Goal: Information Seeking & Learning: Learn about a topic

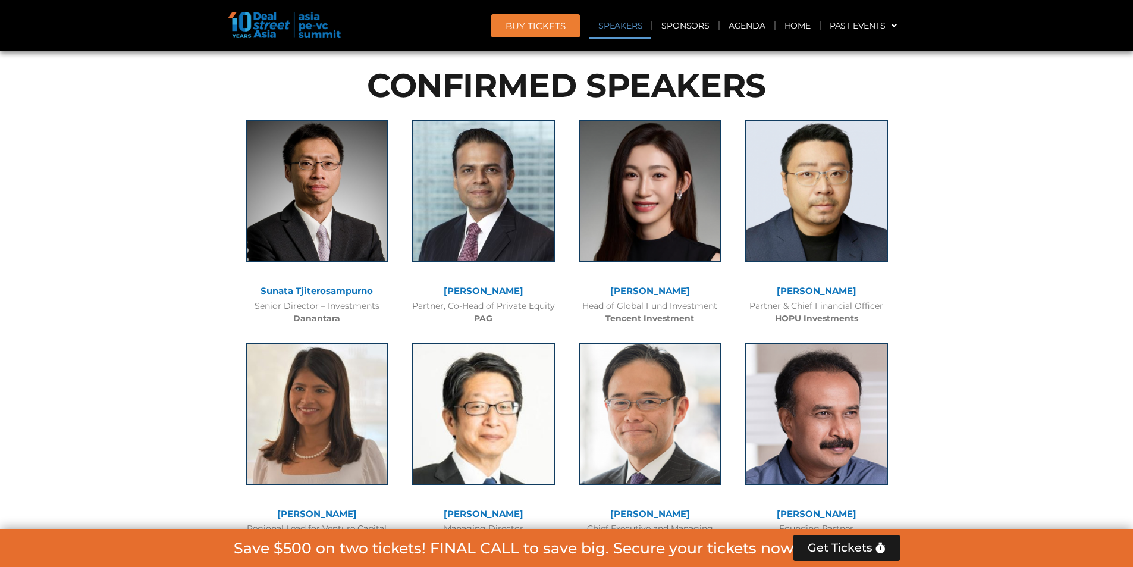
scroll to position [2894, 0]
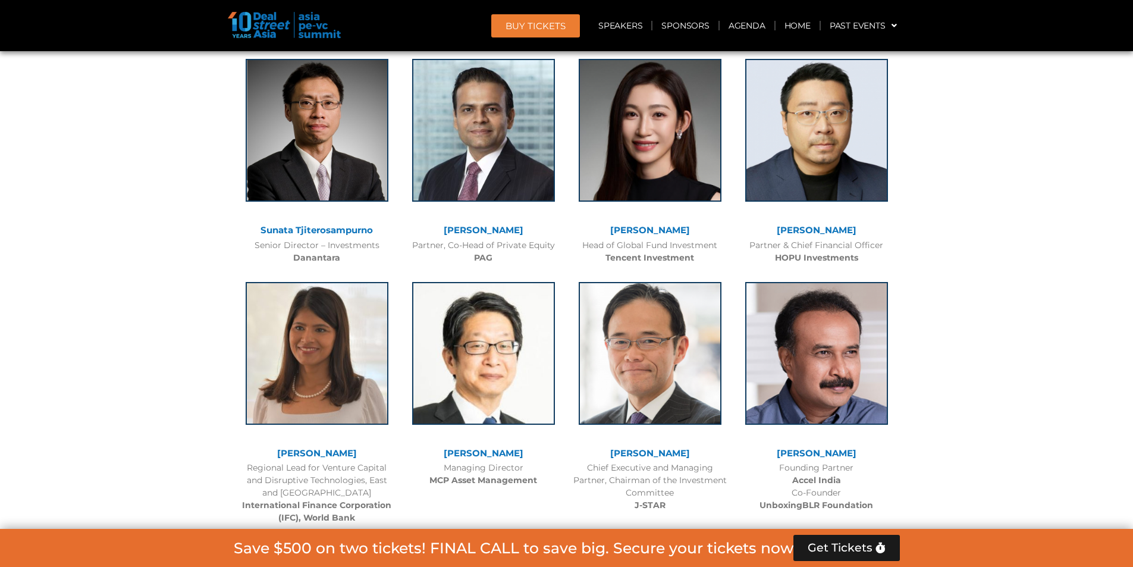
scroll to position [3311, 0]
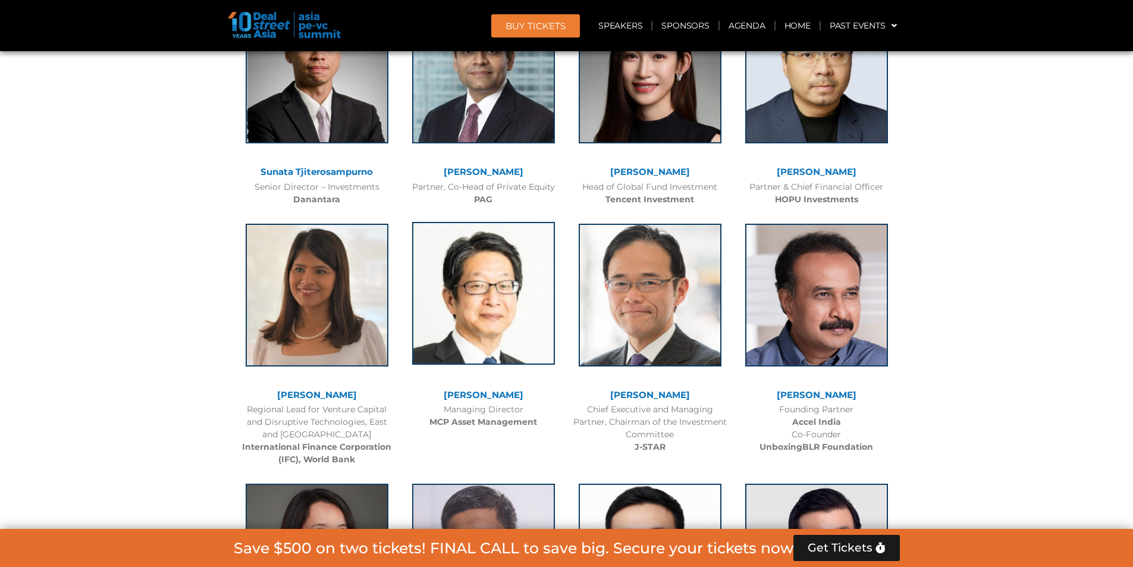
click at [517, 222] on img at bounding box center [483, 293] width 143 height 143
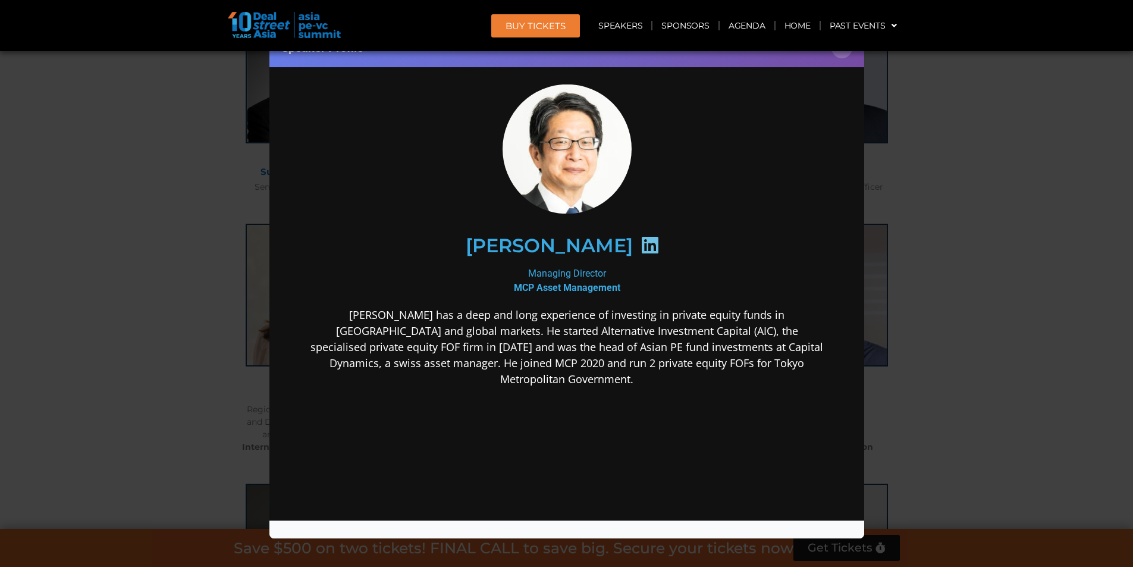
scroll to position [0, 0]
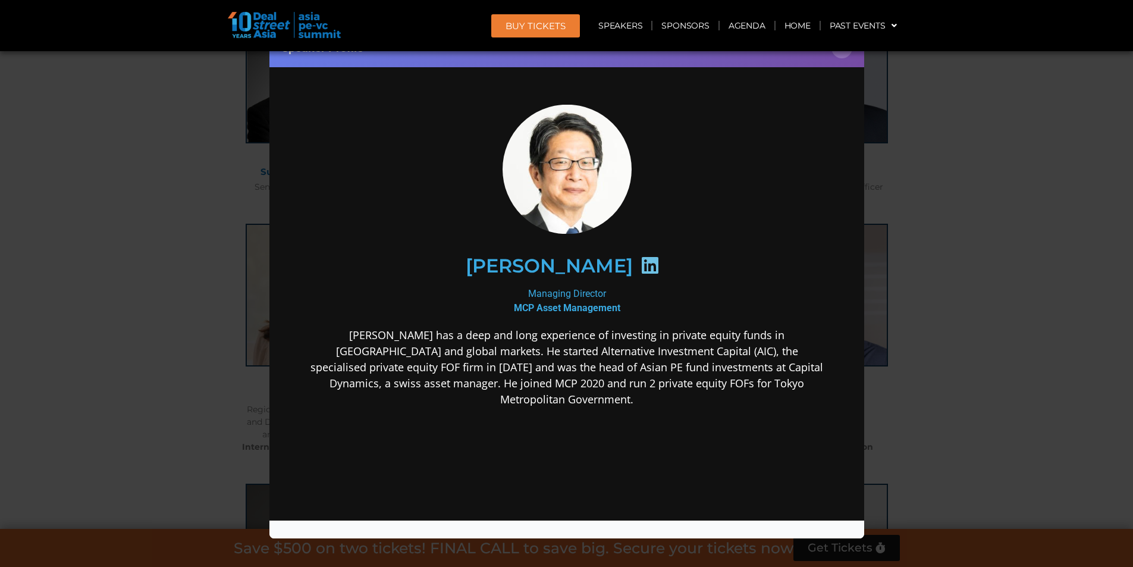
click at [659, 265] on icon at bounding box center [649, 264] width 19 height 19
click at [949, 236] on div "Speaker Profile ×" at bounding box center [566, 283] width 1133 height 567
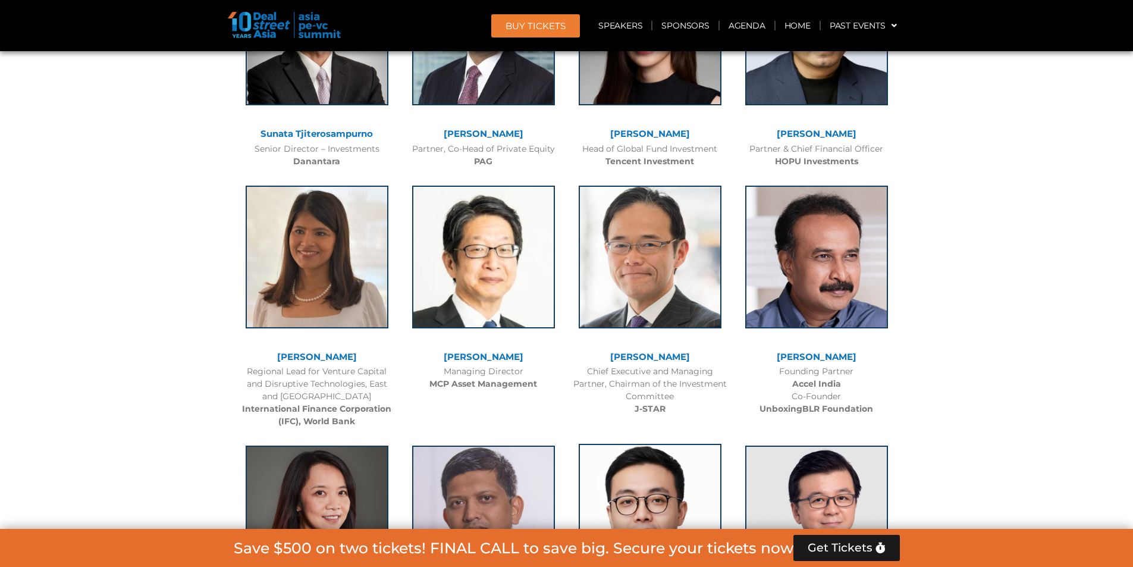
scroll to position [3549, 0]
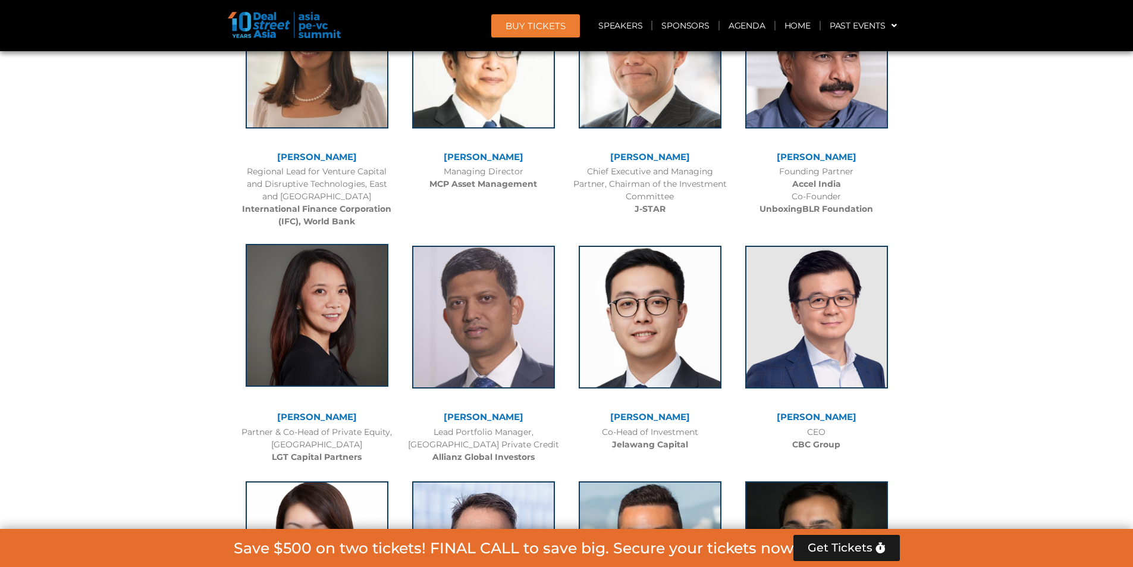
click at [308, 244] on img at bounding box center [317, 315] width 143 height 143
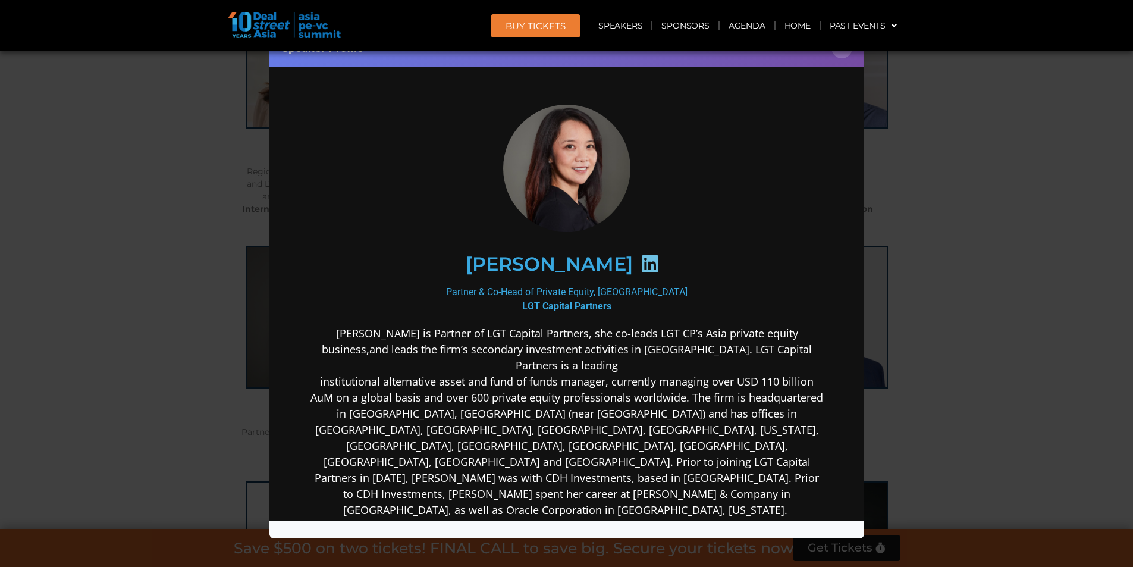
scroll to position [0, 0]
click at [640, 261] on icon at bounding box center [649, 262] width 19 height 19
click at [919, 245] on div "Speaker Profile ×" at bounding box center [566, 283] width 1133 height 567
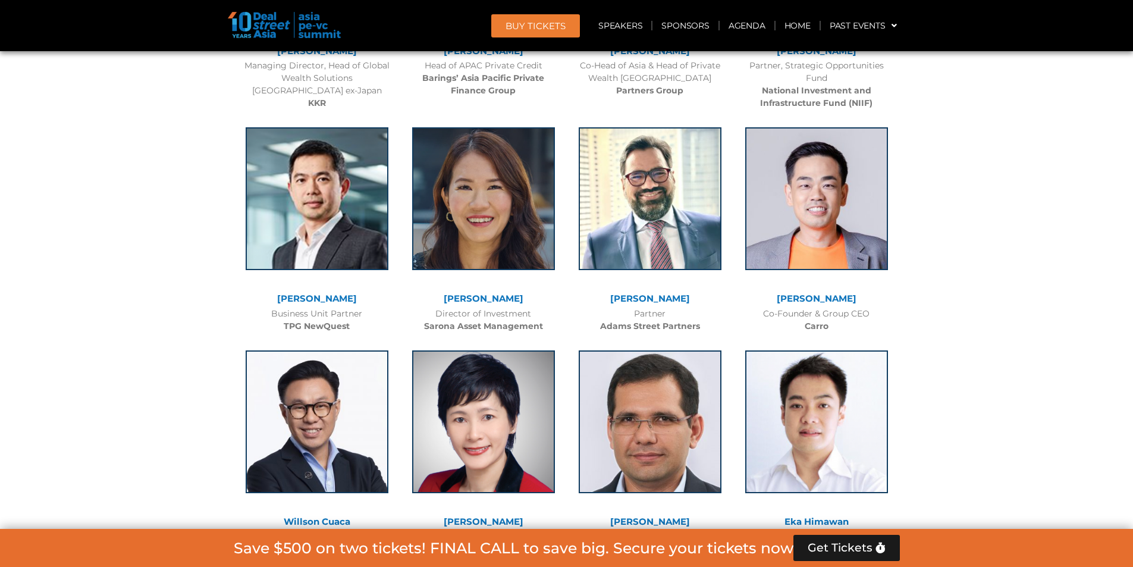
scroll to position [4203, 0]
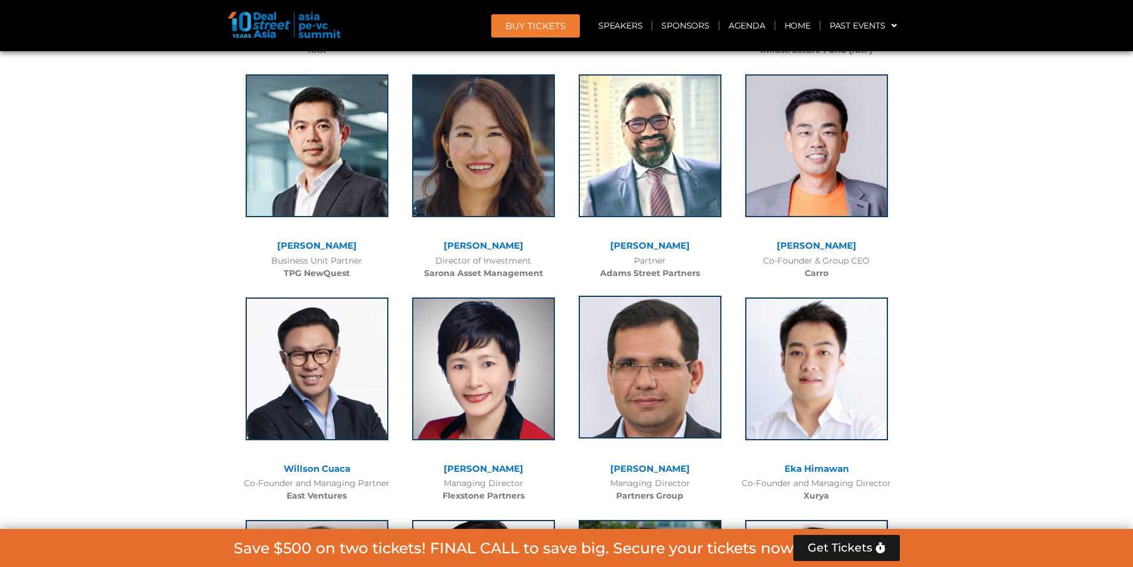
click at [659, 296] on img at bounding box center [650, 367] width 143 height 143
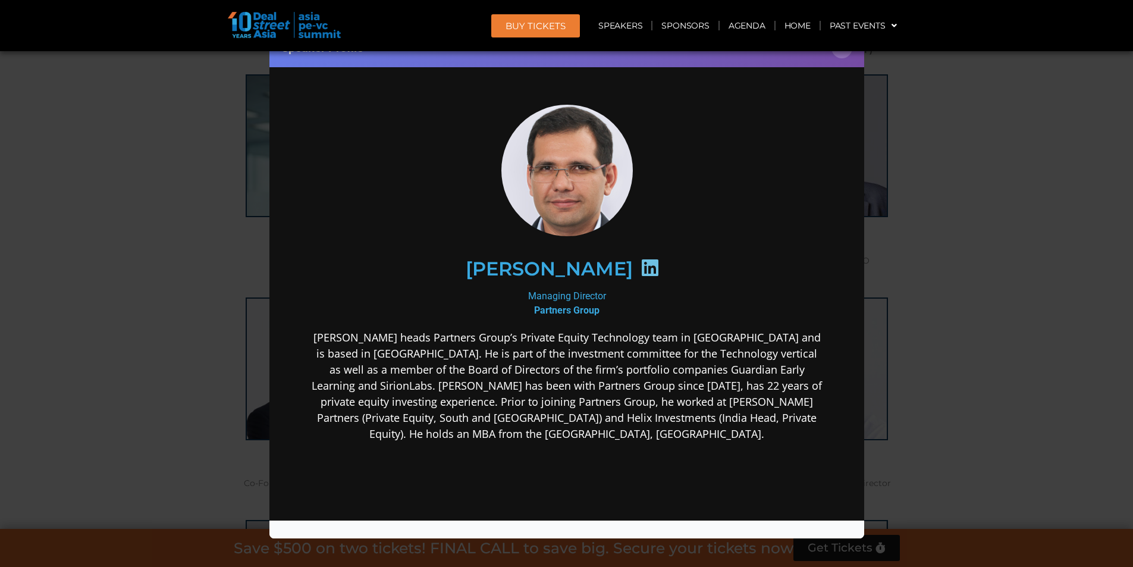
scroll to position [0, 0]
click at [949, 220] on div "Speaker Profile ×" at bounding box center [566, 283] width 1133 height 567
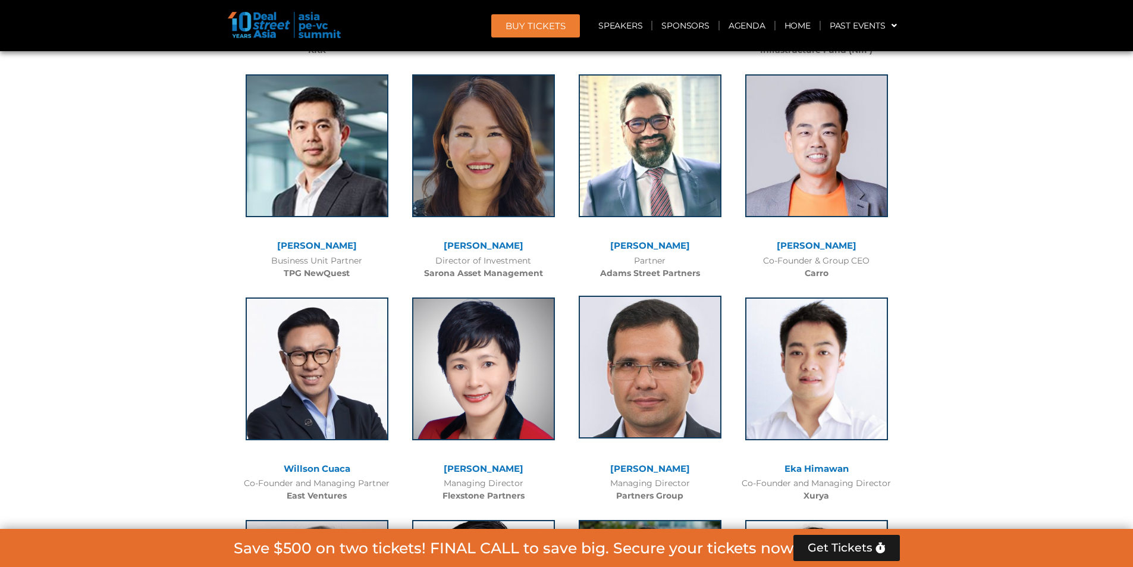
click at [640, 296] on img at bounding box center [650, 367] width 143 height 143
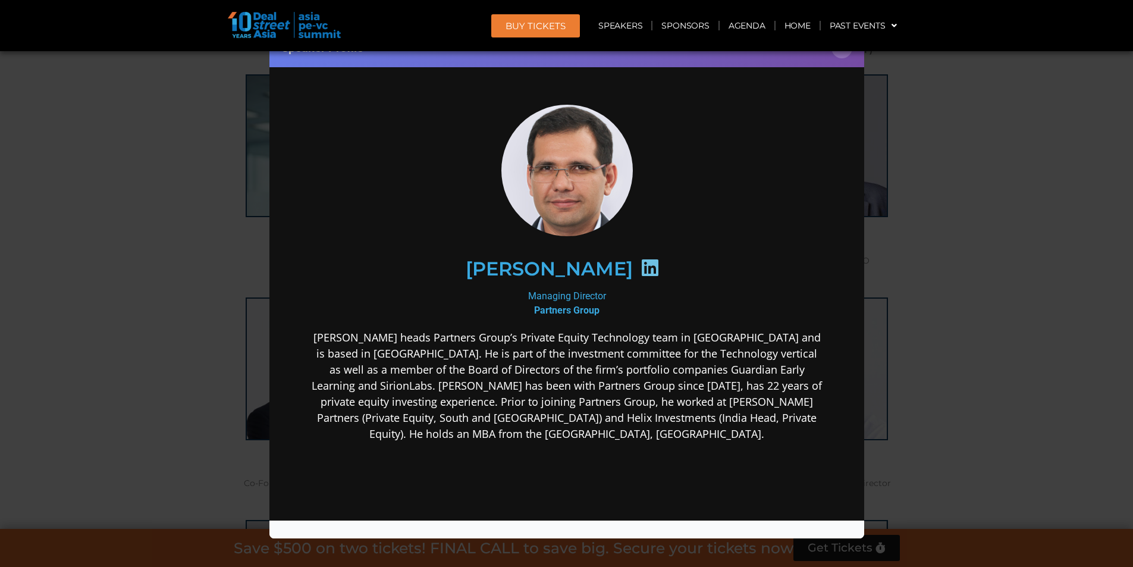
drag, startPoint x: 930, startPoint y: 235, endPoint x: 894, endPoint y: 284, distance: 61.6
click at [894, 284] on div "Speaker Profile ×" at bounding box center [566, 283] width 1133 height 567
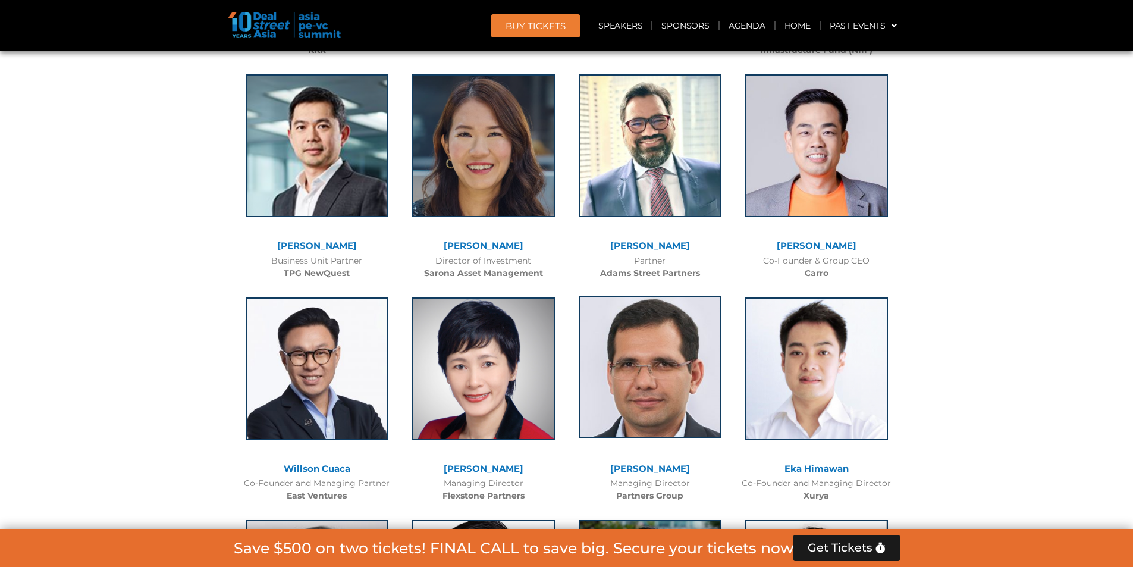
click at [643, 296] on img at bounding box center [650, 367] width 143 height 143
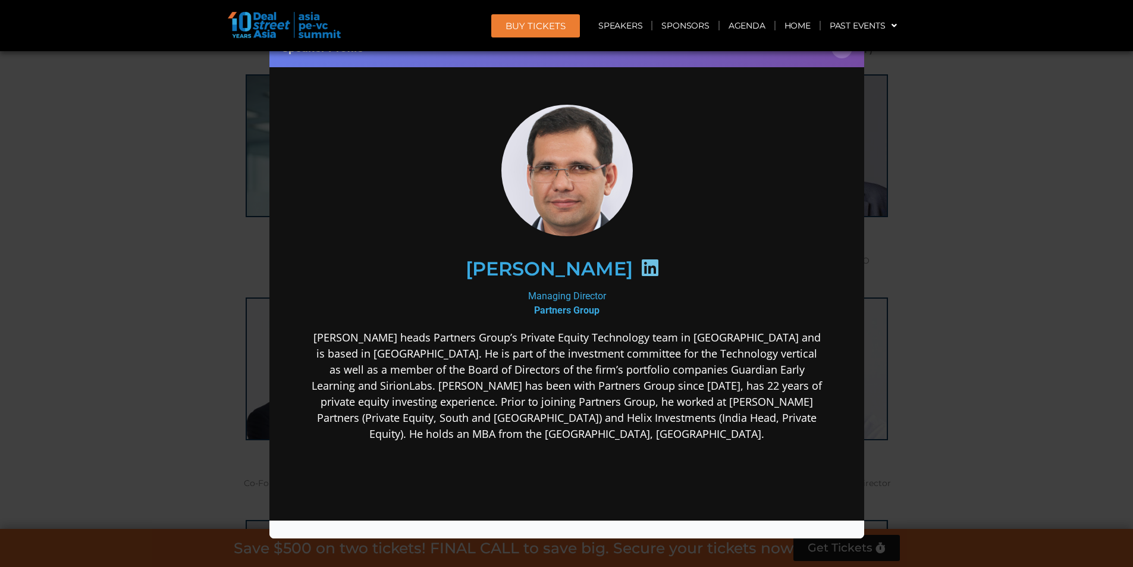
click at [640, 268] on icon at bounding box center [649, 267] width 19 height 19
click at [1058, 286] on div "Speaker Profile ×" at bounding box center [566, 283] width 1133 height 567
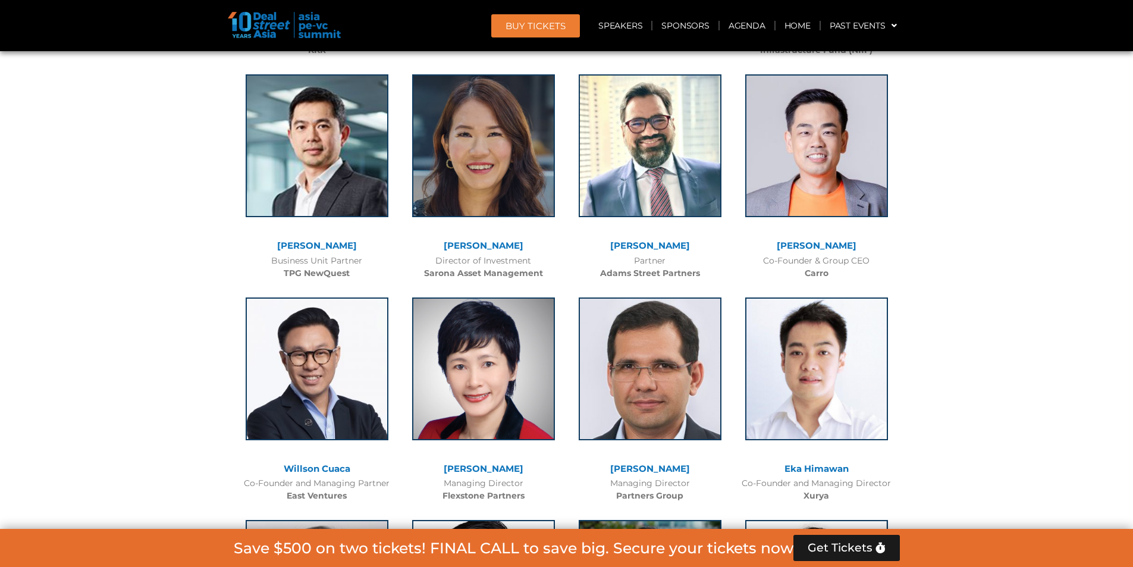
scroll to position [4262, 0]
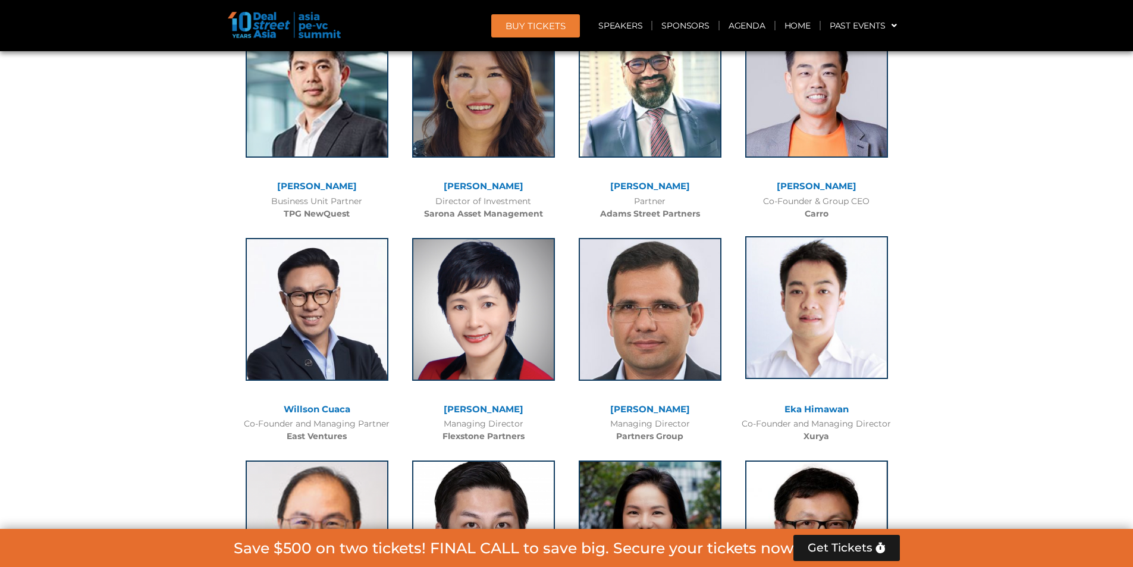
click at [813, 236] on img at bounding box center [816, 307] width 143 height 143
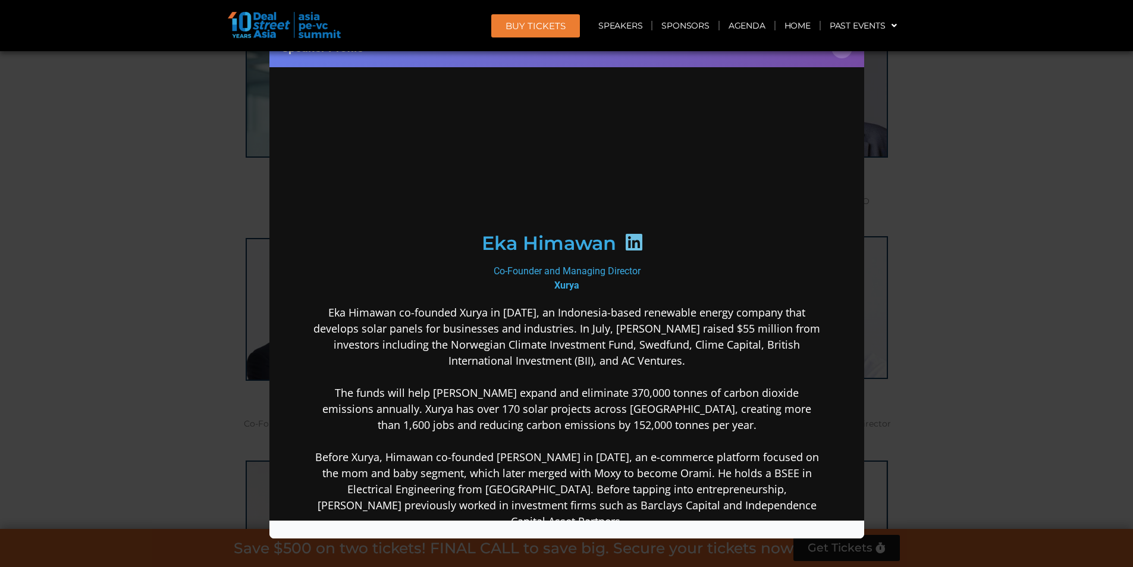
scroll to position [119, 0]
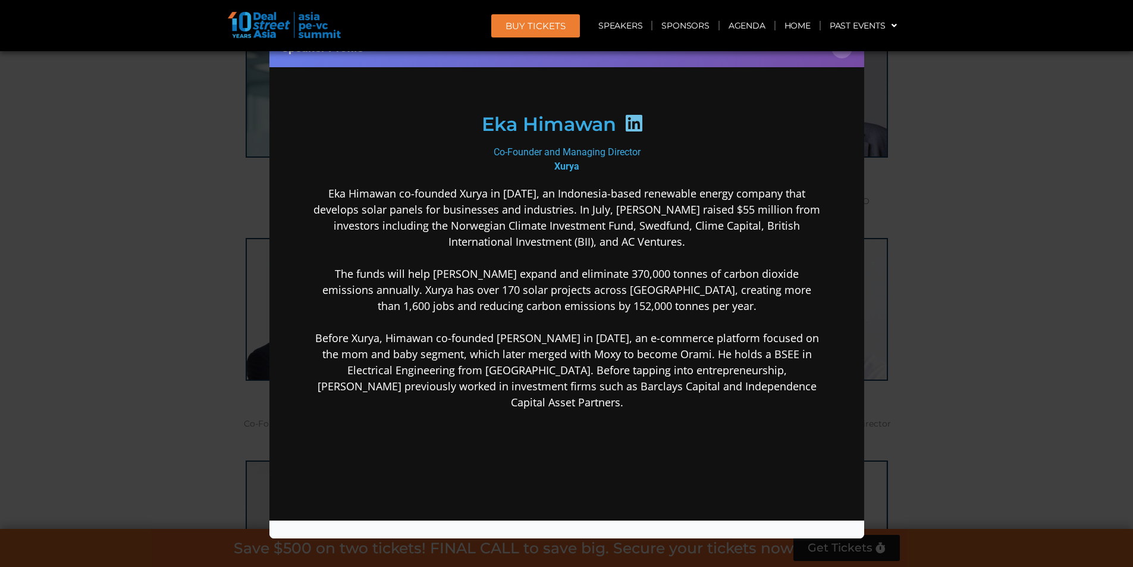
click at [629, 132] on icon at bounding box center [633, 122] width 19 height 19
click at [972, 277] on div "Speaker Profile ×" at bounding box center [566, 283] width 1133 height 567
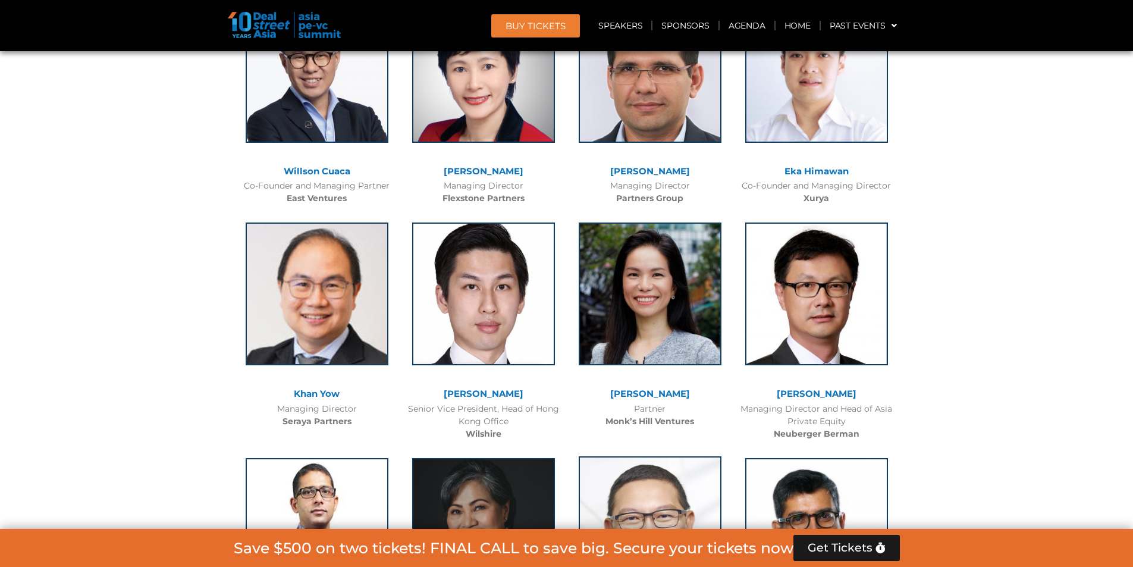
scroll to position [4560, 0]
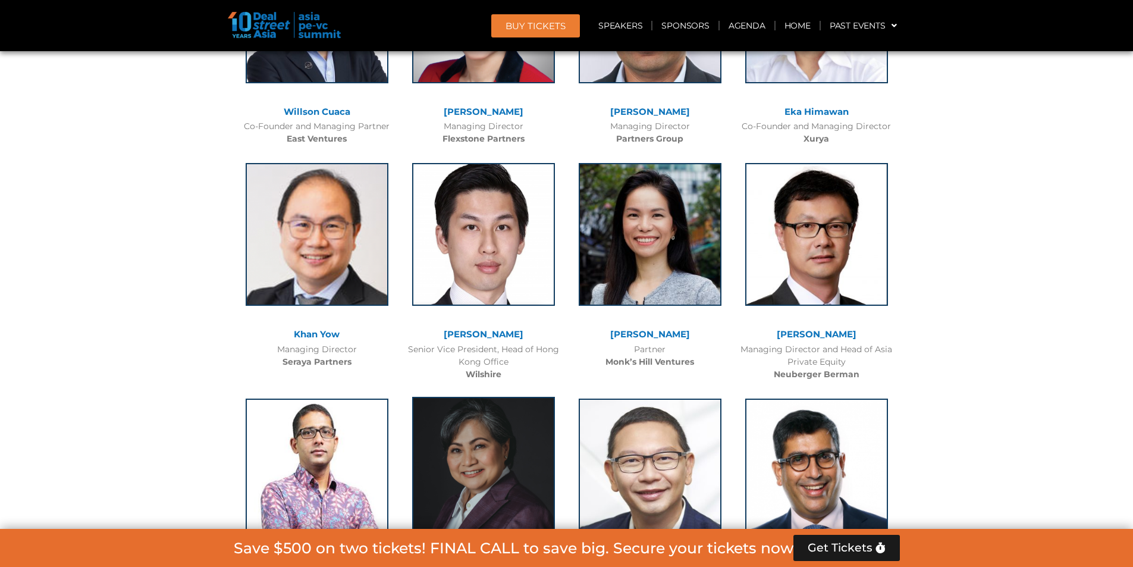
click at [513, 397] on img at bounding box center [483, 468] width 143 height 143
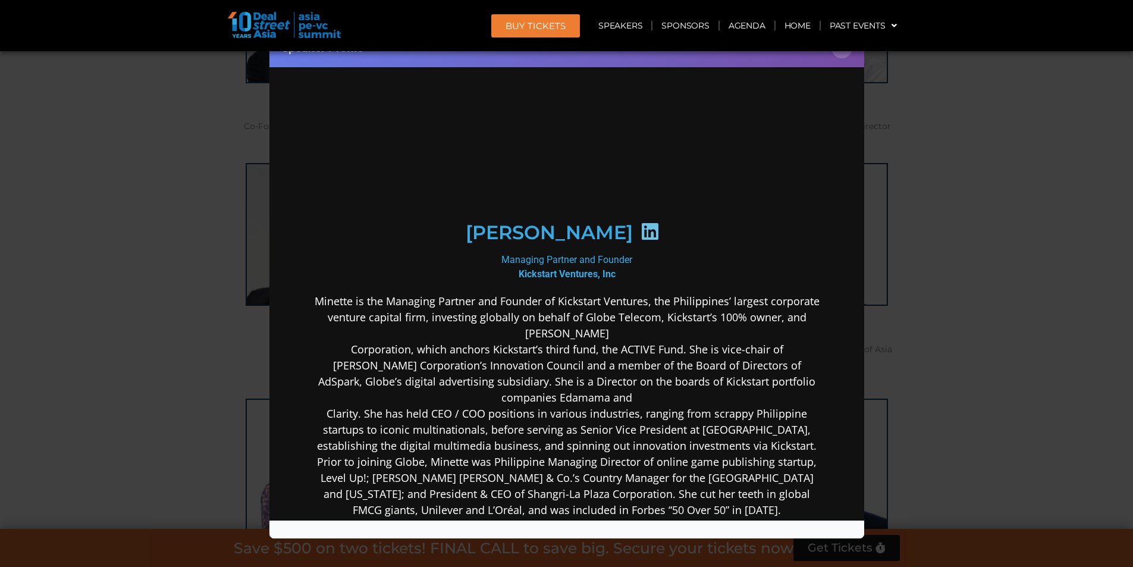
scroll to position [59, 0]
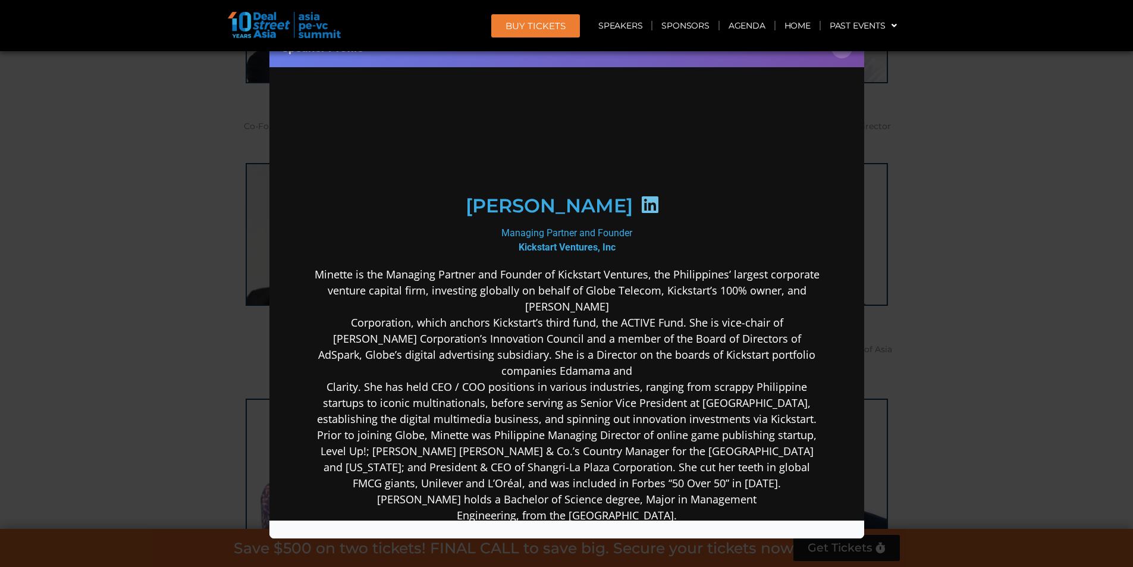
click at [657, 209] on icon at bounding box center [649, 204] width 19 height 19
click at [945, 253] on div "Speaker Profile ×" at bounding box center [566, 283] width 1133 height 567
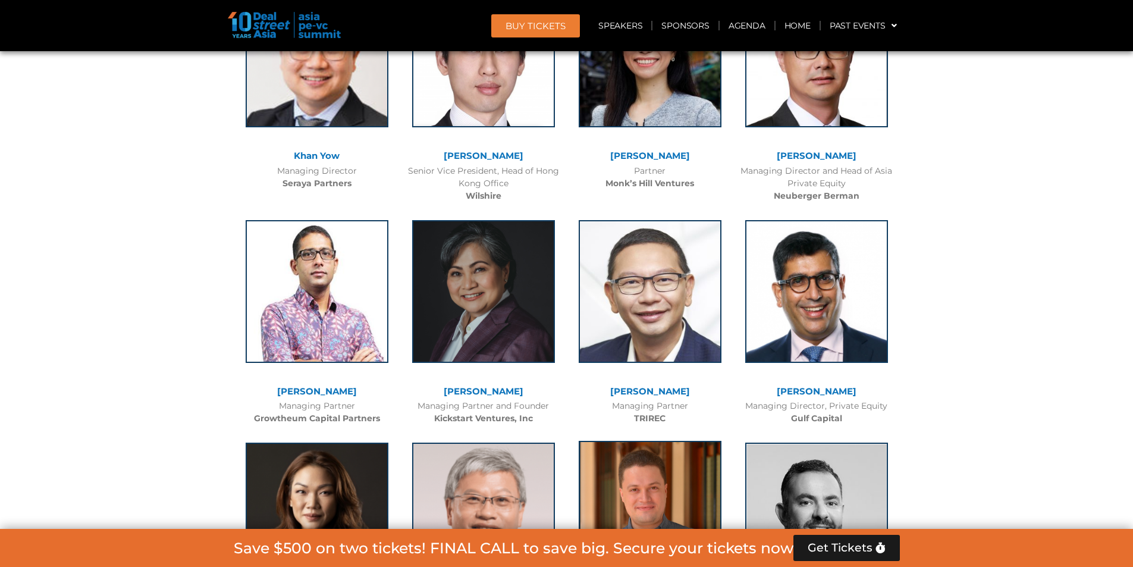
scroll to position [4679, 0]
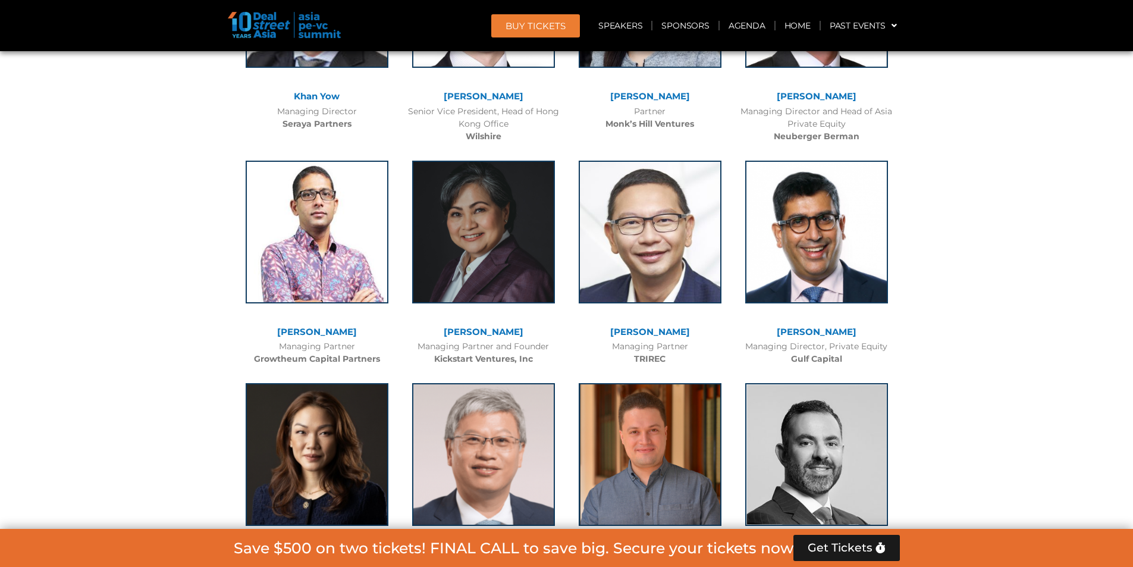
scroll to position [4976, 0]
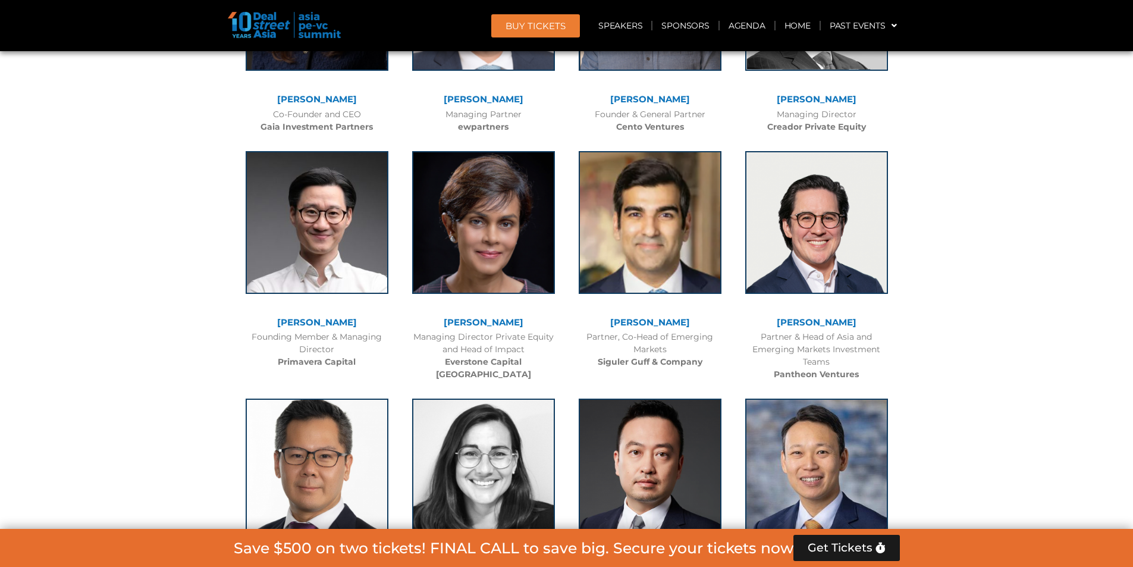
scroll to position [5274, 0]
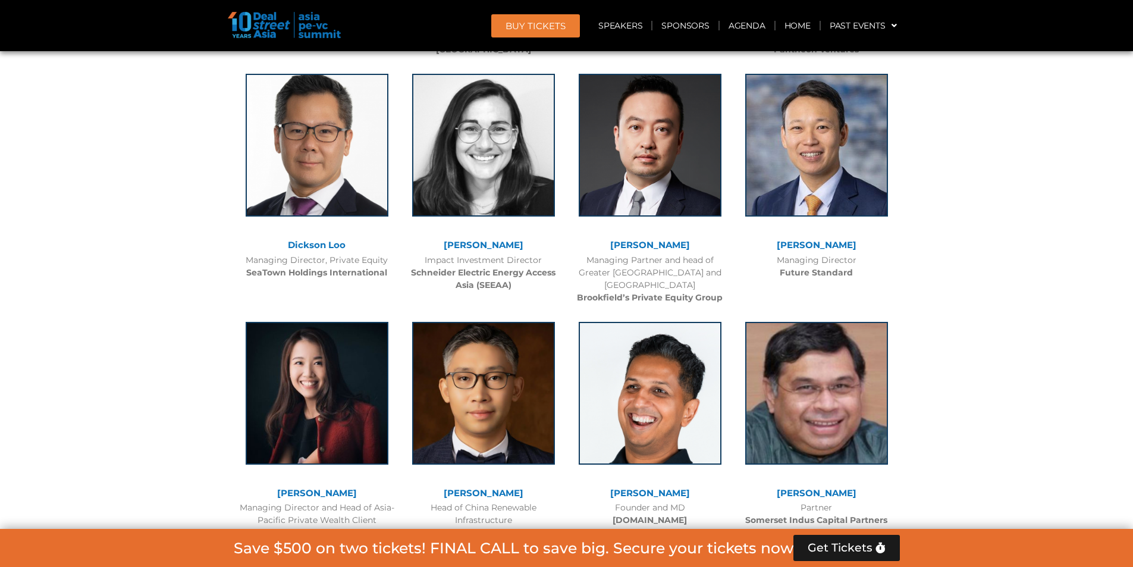
scroll to position [5631, 0]
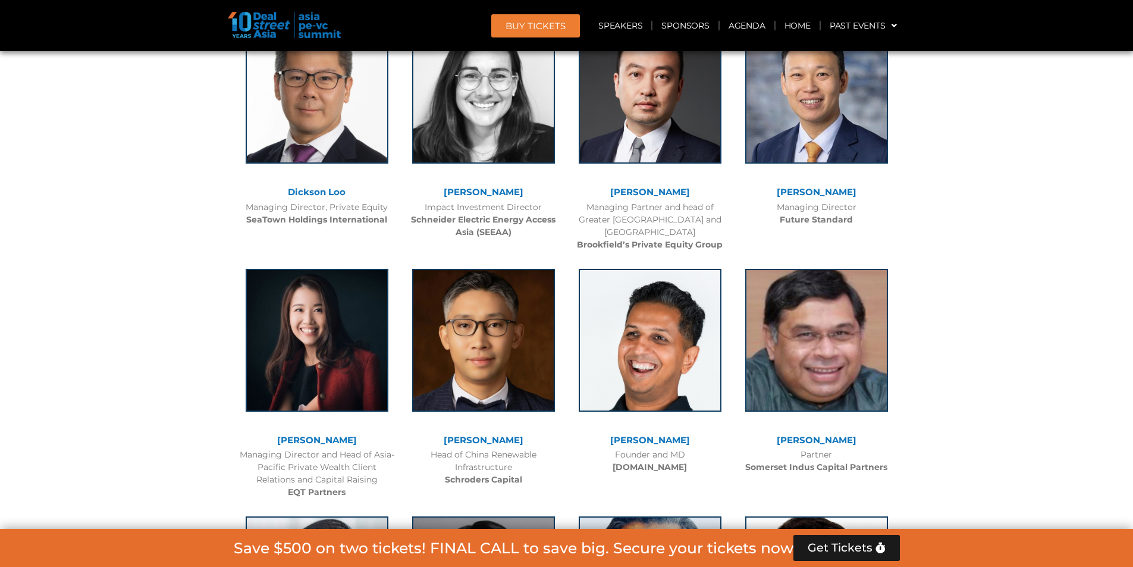
click at [516, 267] on img at bounding box center [483, 338] width 143 height 143
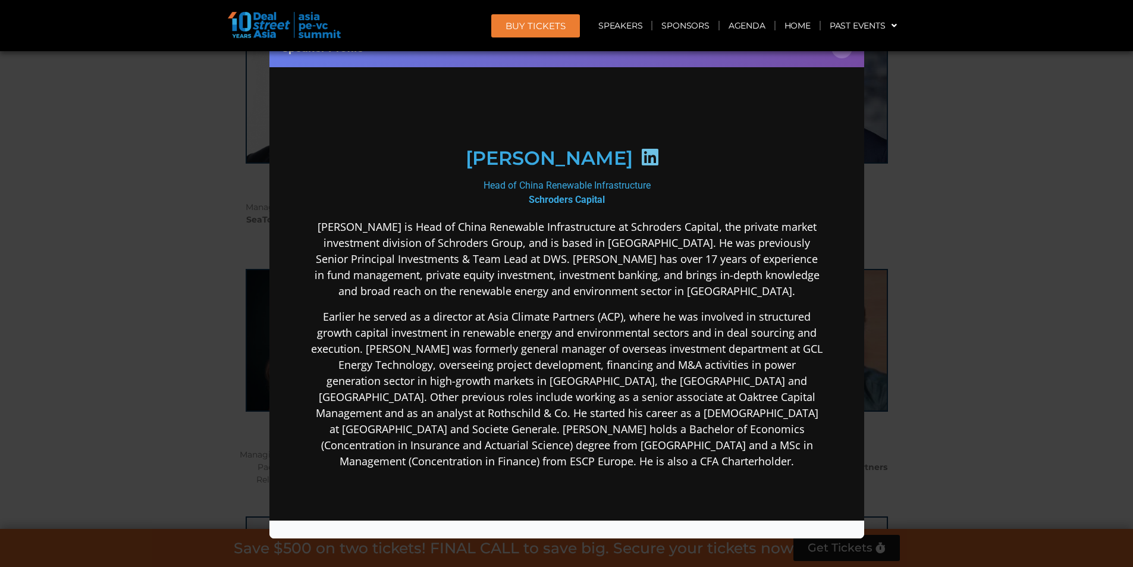
scroll to position [0, 0]
click at [640, 147] on icon at bounding box center [649, 156] width 19 height 19
click at [957, 205] on div "Speaker Profile ×" at bounding box center [566, 283] width 1133 height 567
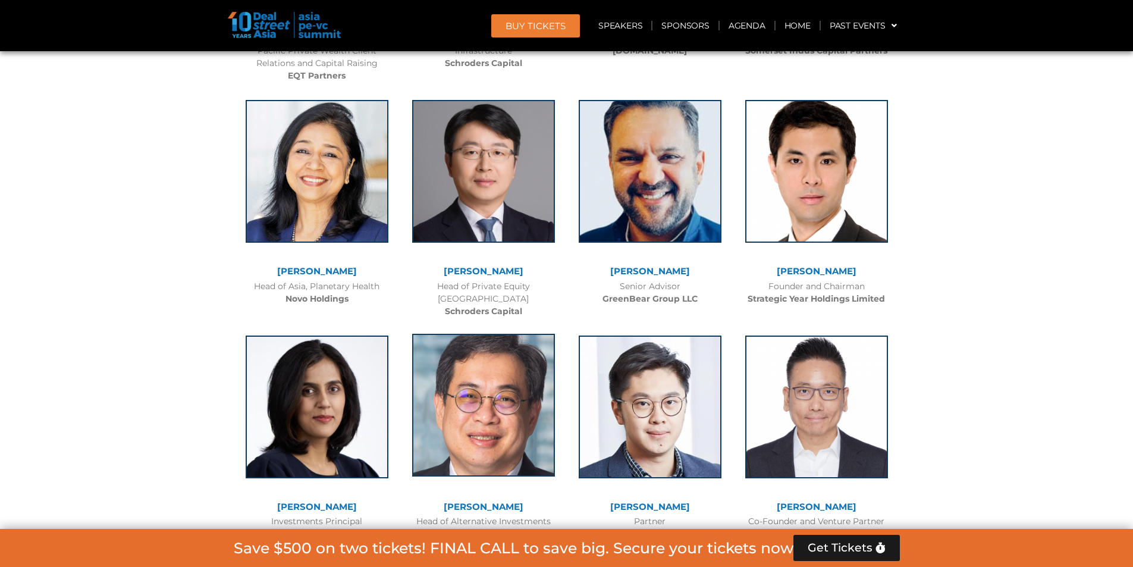
scroll to position [6226, 0]
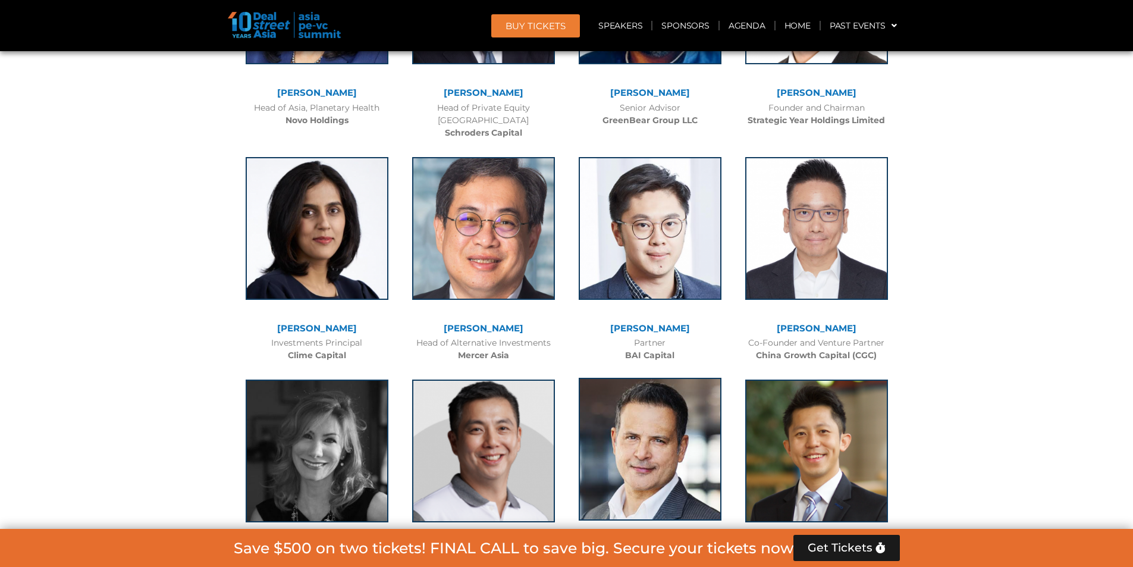
click at [669, 378] on img at bounding box center [650, 449] width 143 height 143
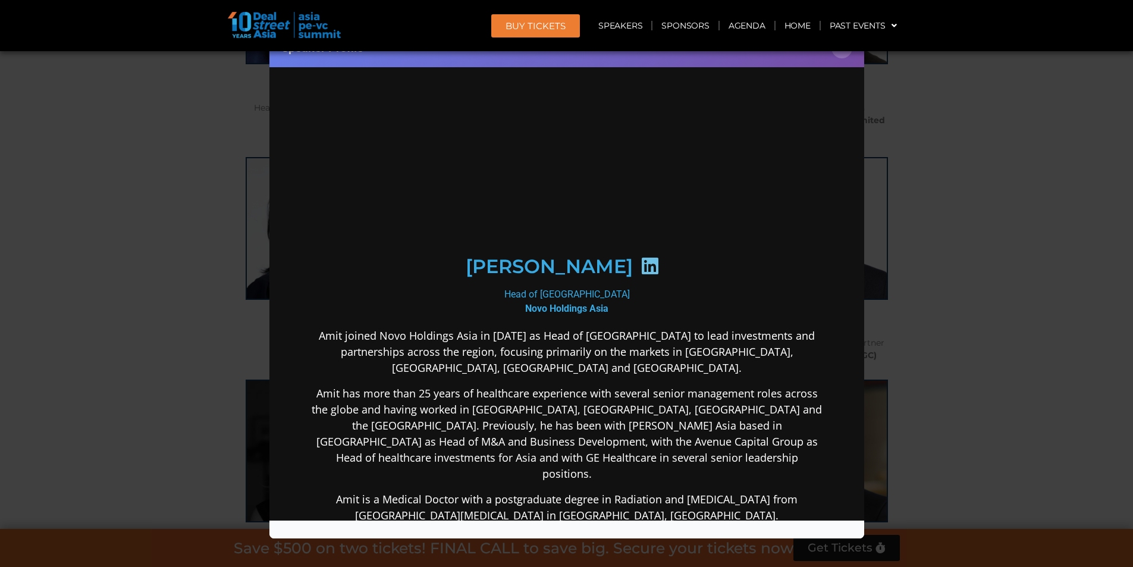
scroll to position [0, 0]
click at [640, 263] on icon at bounding box center [649, 265] width 19 height 19
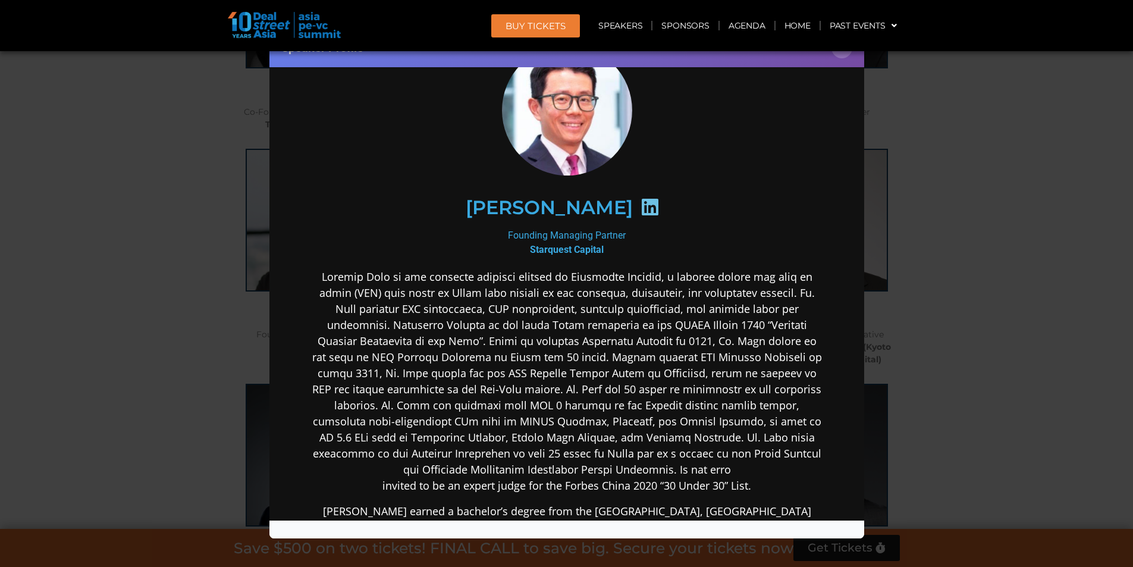
click at [1035, 183] on div "Speaker Profile ×" at bounding box center [566, 283] width 1133 height 567
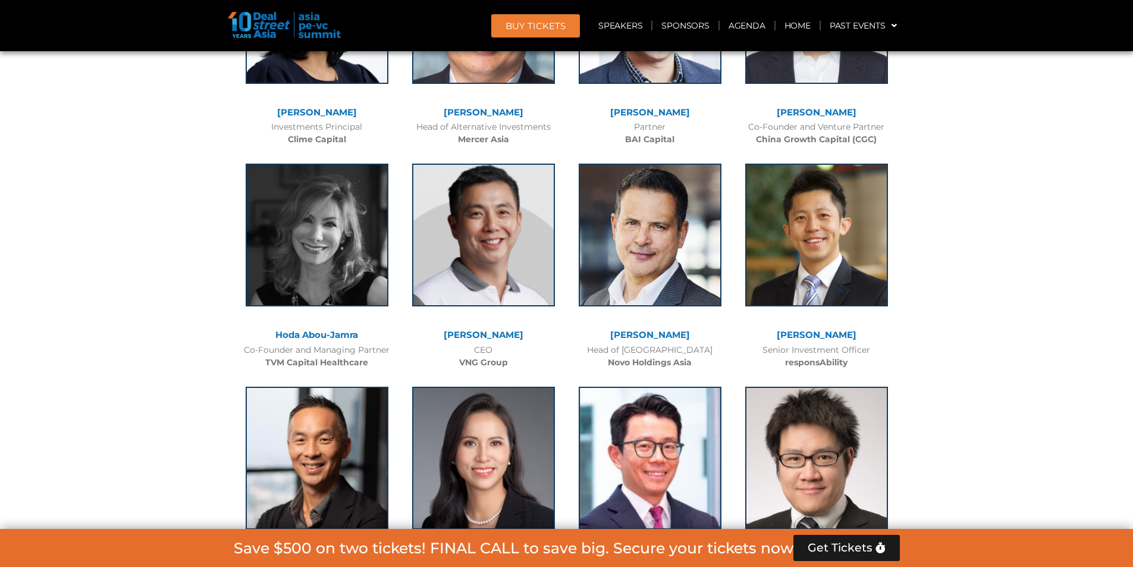
click at [1035, 183] on div at bounding box center [566, 548] width 1133 height 7537
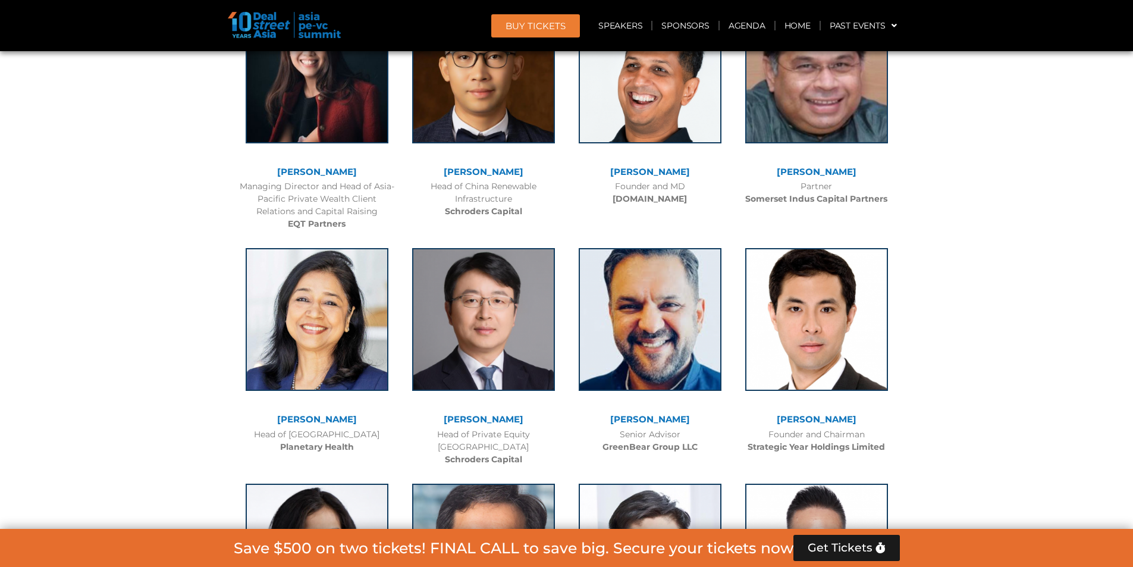
scroll to position [3995, 0]
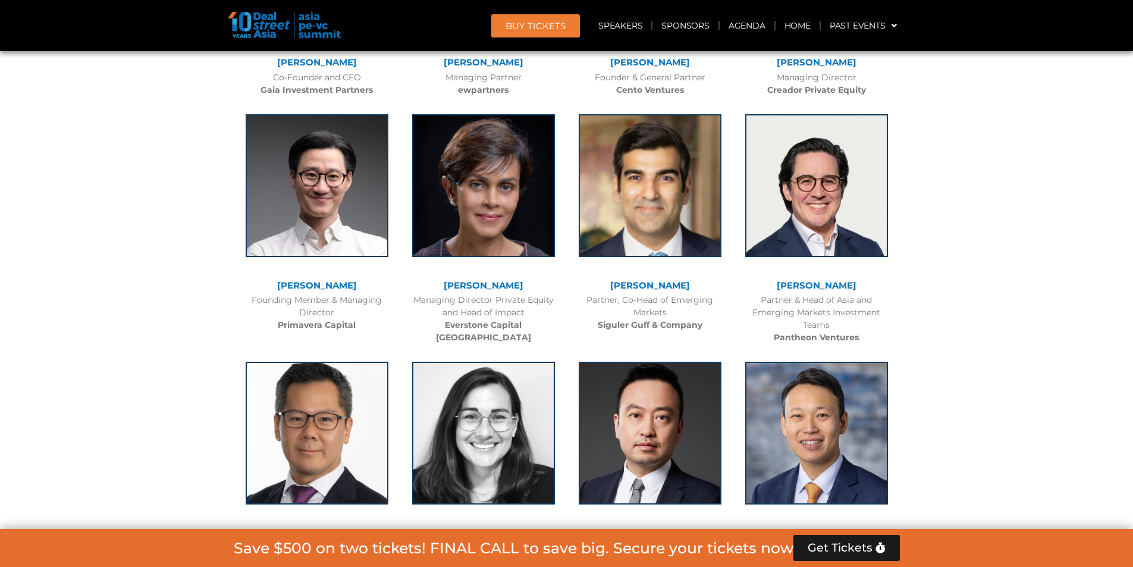
scroll to position [3452, 0]
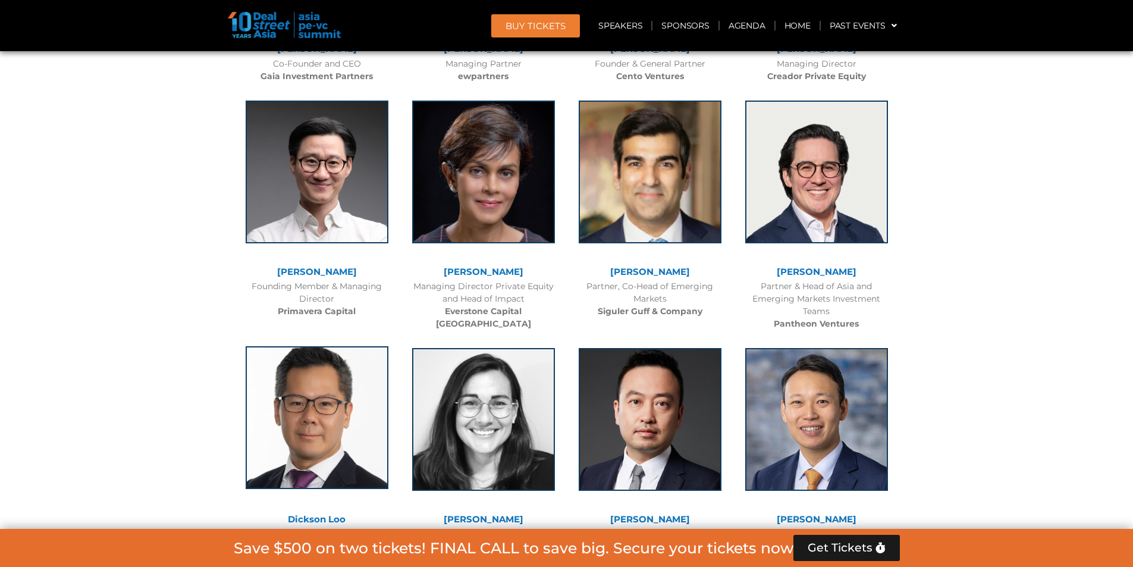
click at [294, 406] on img at bounding box center [317, 417] width 143 height 143
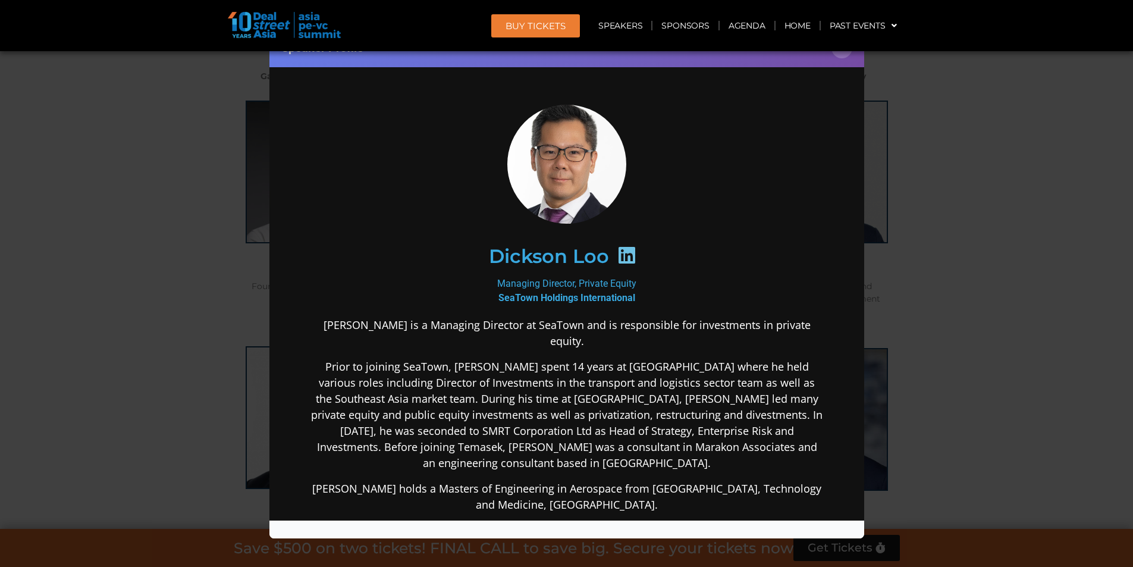
scroll to position [0, 0]
click at [1016, 201] on div "Speaker Profile ×" at bounding box center [566, 283] width 1133 height 567
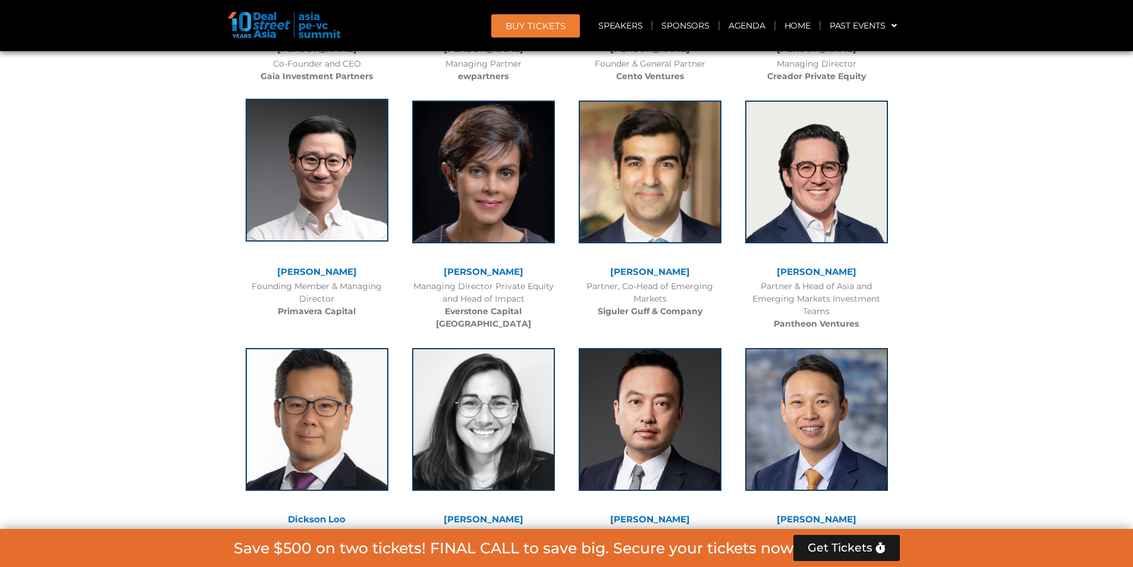
click at [371, 208] on img at bounding box center [317, 170] width 143 height 143
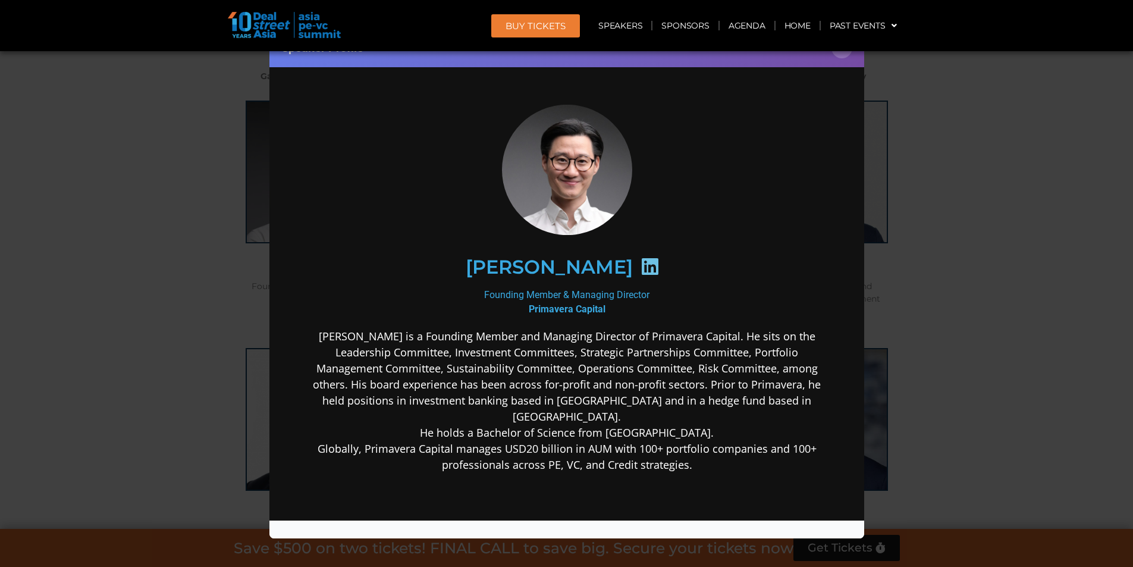
click at [1011, 176] on div "Speaker Profile ×" at bounding box center [566, 283] width 1133 height 567
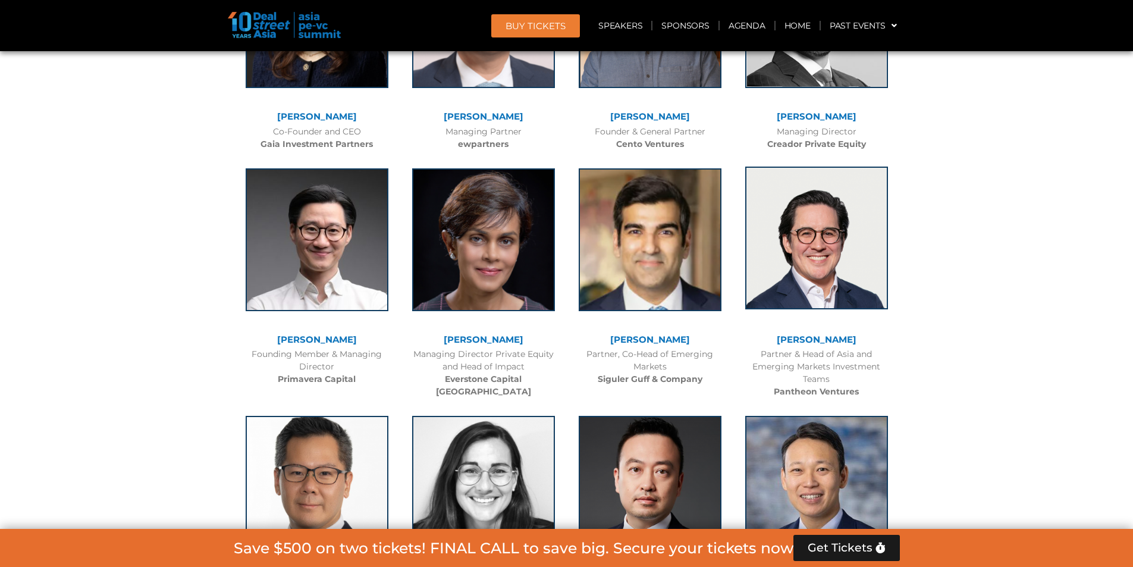
scroll to position [3273, 0]
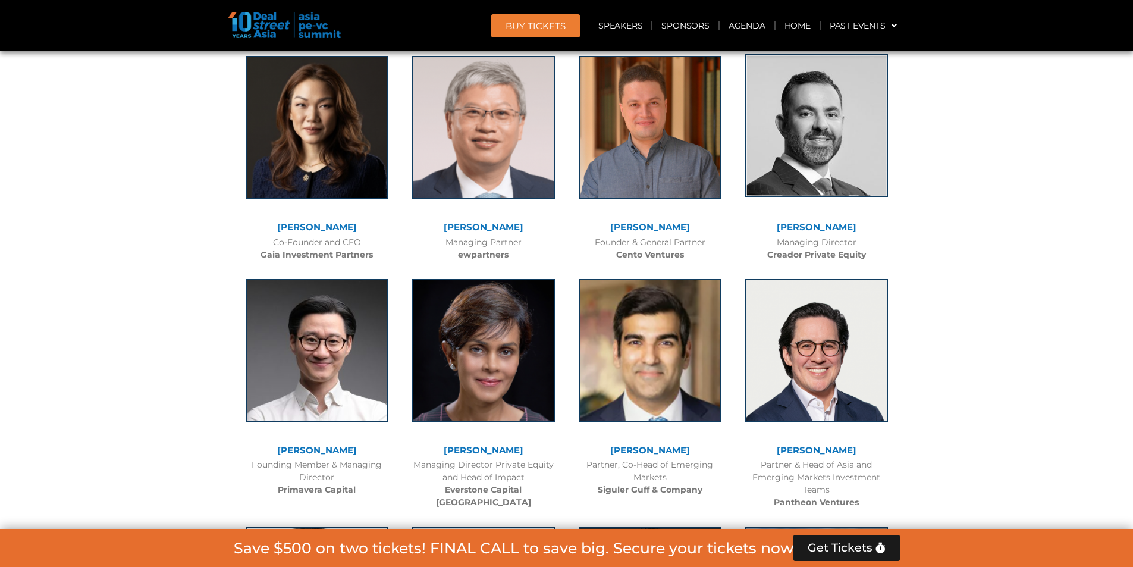
click at [858, 171] on img at bounding box center [816, 125] width 143 height 143
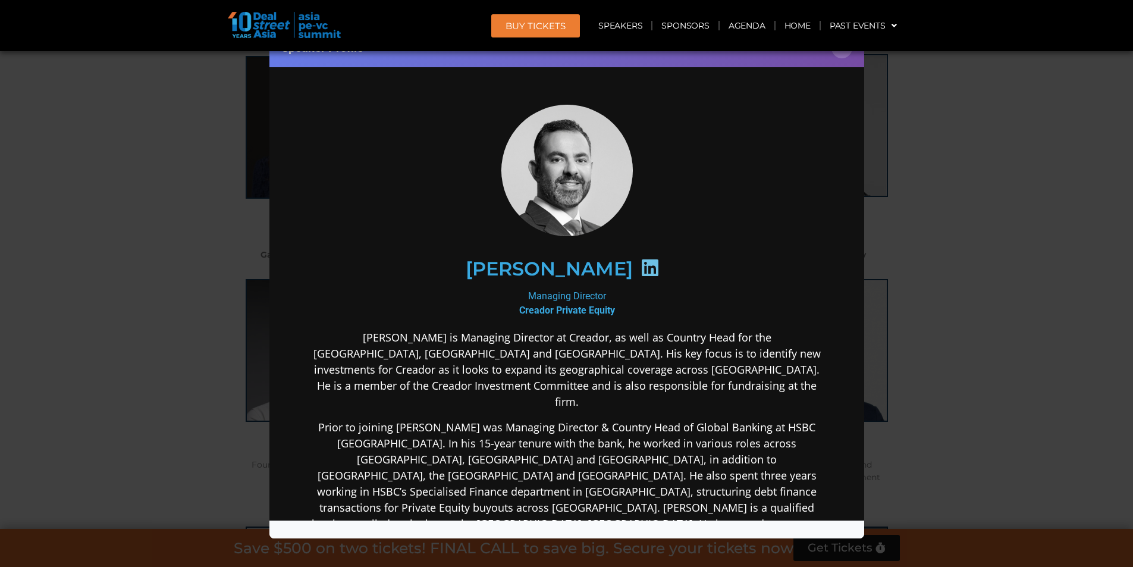
scroll to position [0, 0]
click at [650, 266] on icon at bounding box center [649, 267] width 19 height 19
click at [960, 181] on div "Speaker Profile ×" at bounding box center [566, 283] width 1133 height 567
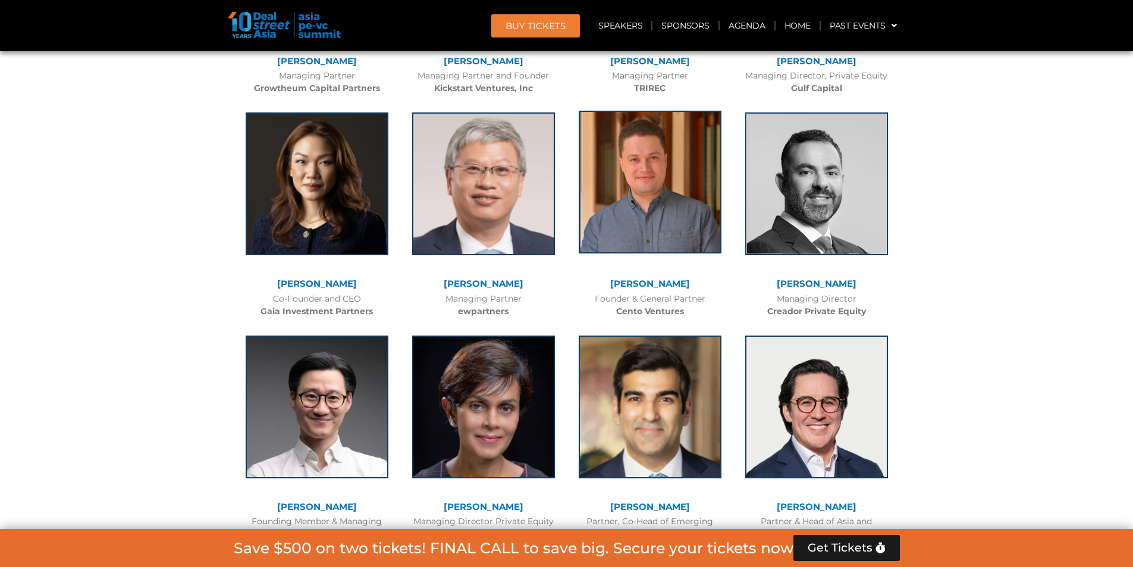
scroll to position [3154, 0]
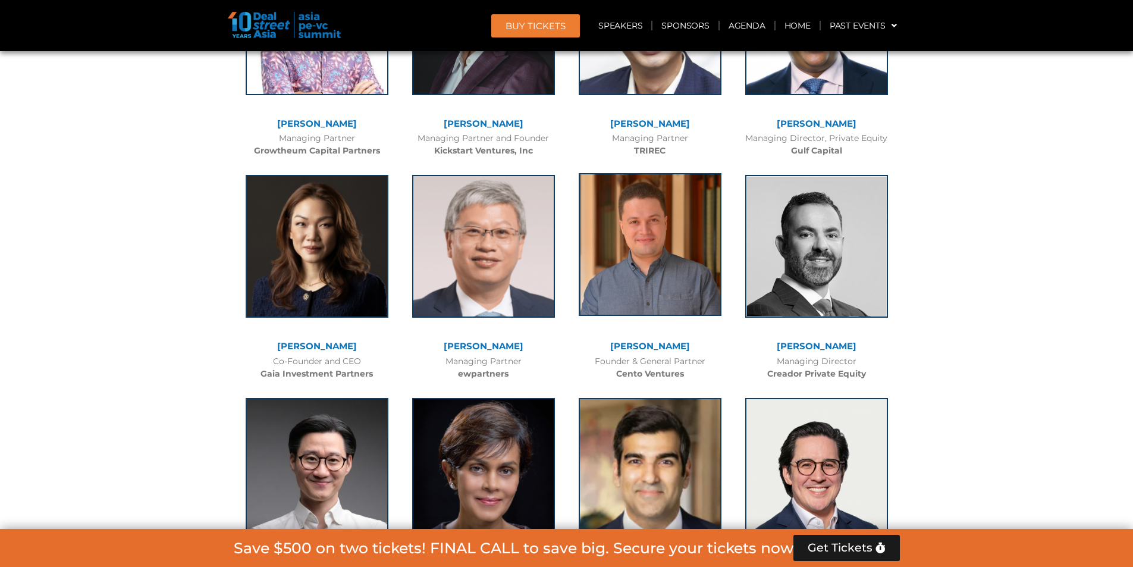
click at [660, 202] on img at bounding box center [650, 244] width 143 height 143
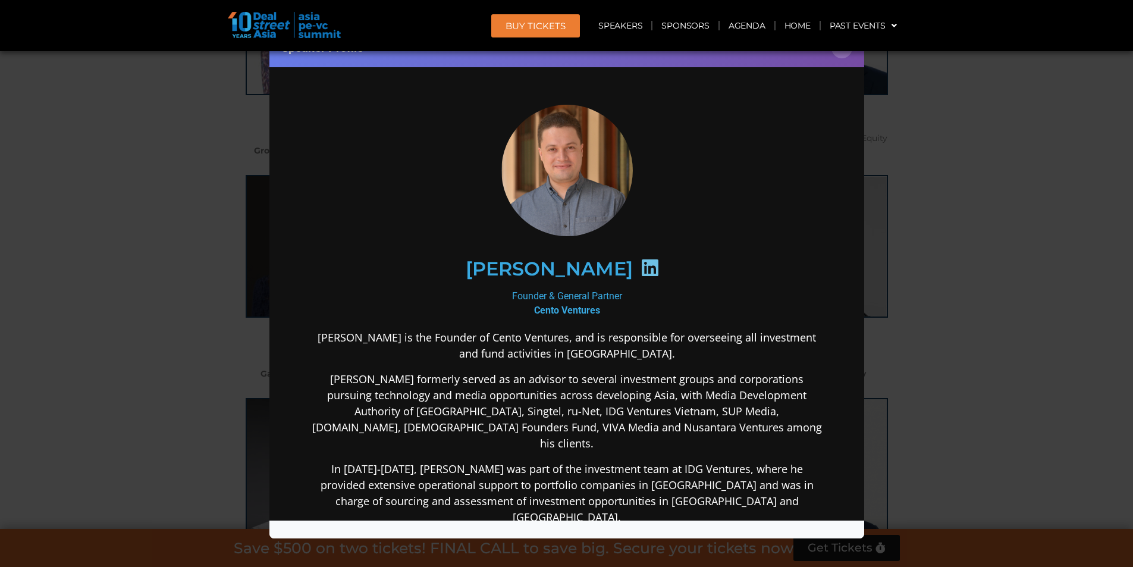
scroll to position [59, 0]
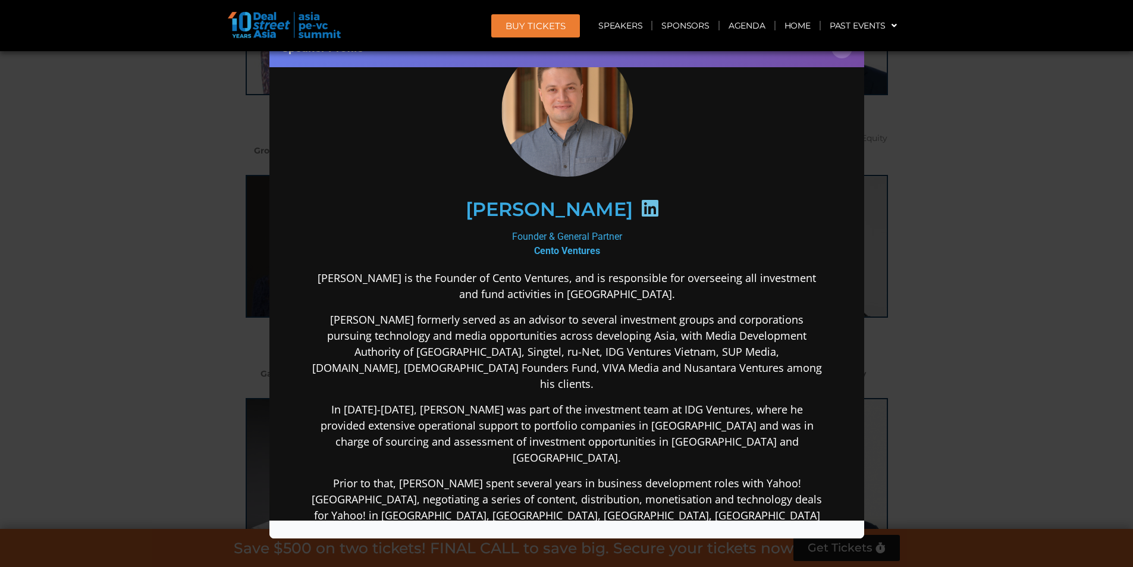
click at [640, 208] on icon at bounding box center [649, 207] width 19 height 19
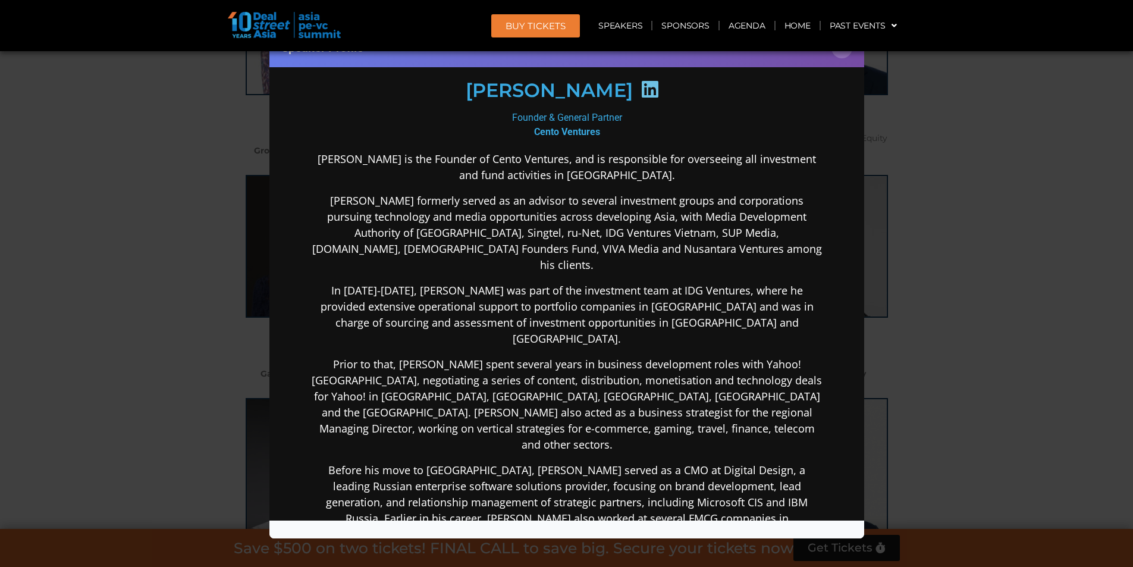
scroll to position [238, 0]
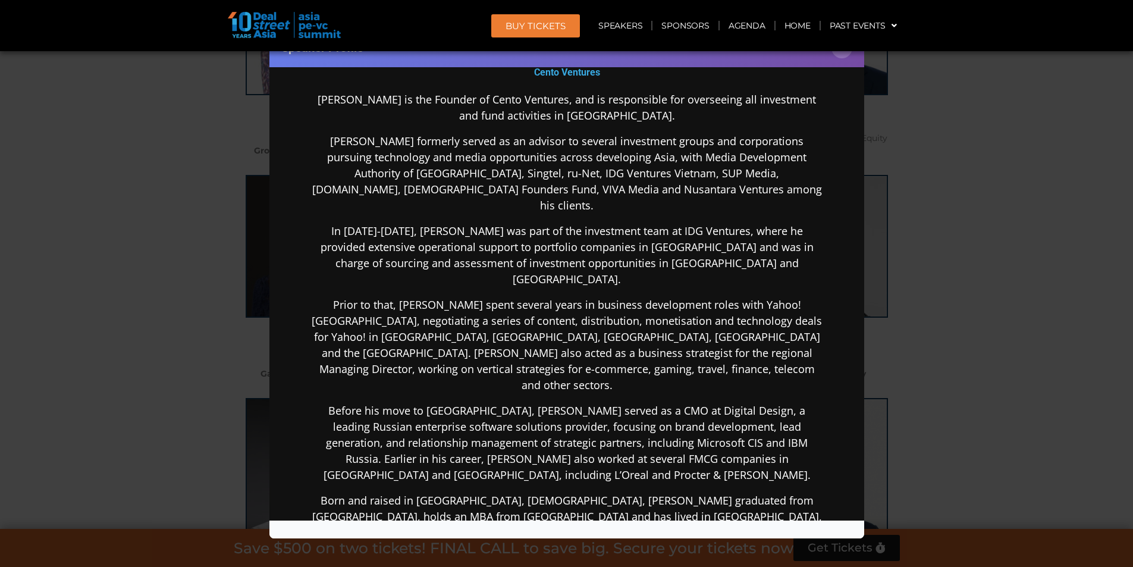
click at [1054, 240] on div "Speaker Profile ×" at bounding box center [566, 283] width 1133 height 567
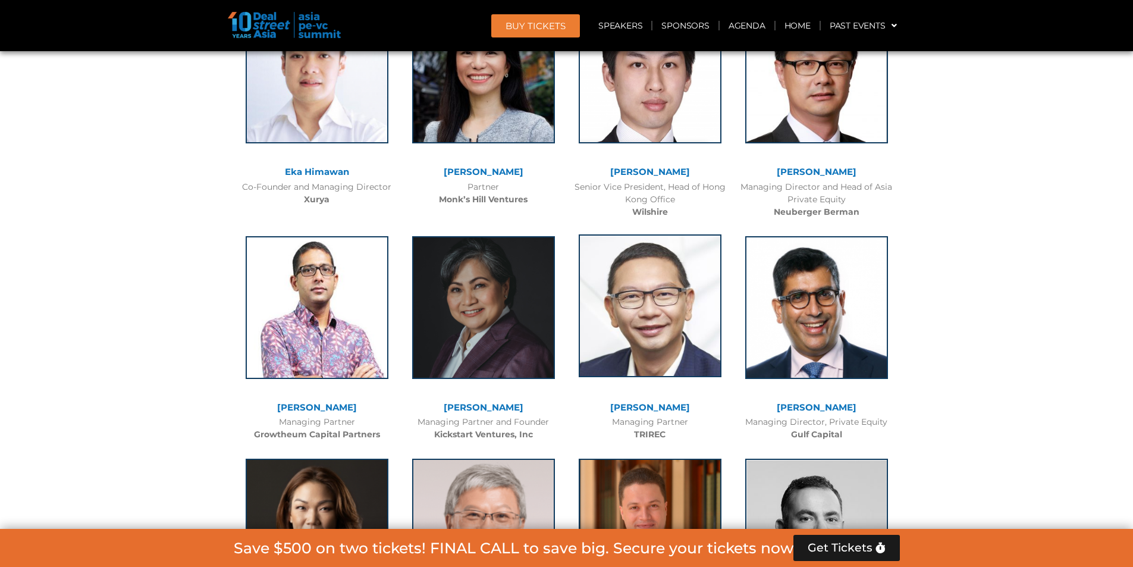
scroll to position [2857, 0]
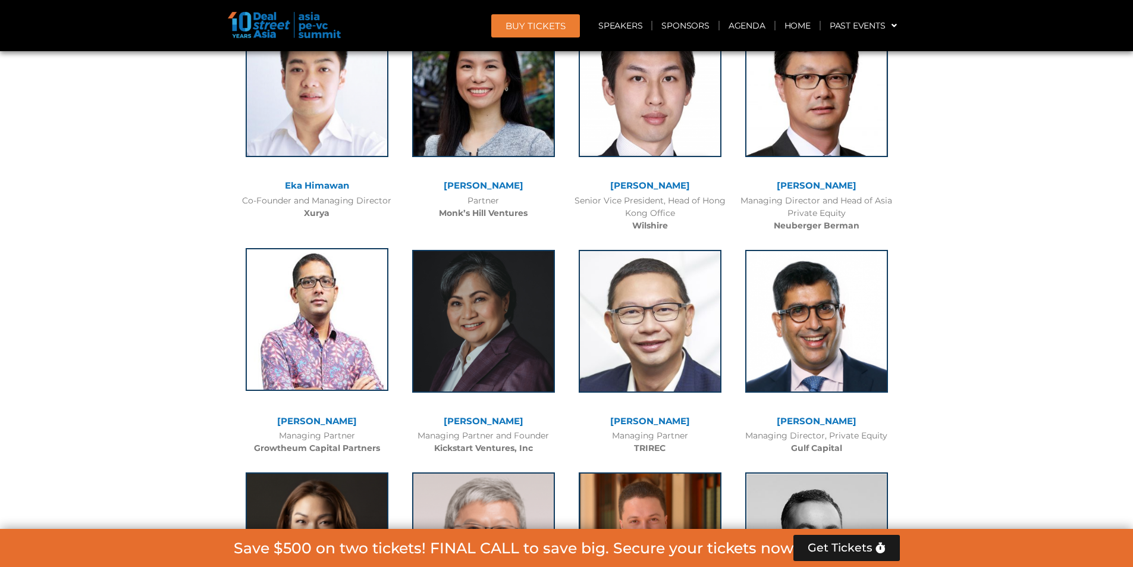
click at [335, 318] on img at bounding box center [317, 319] width 143 height 143
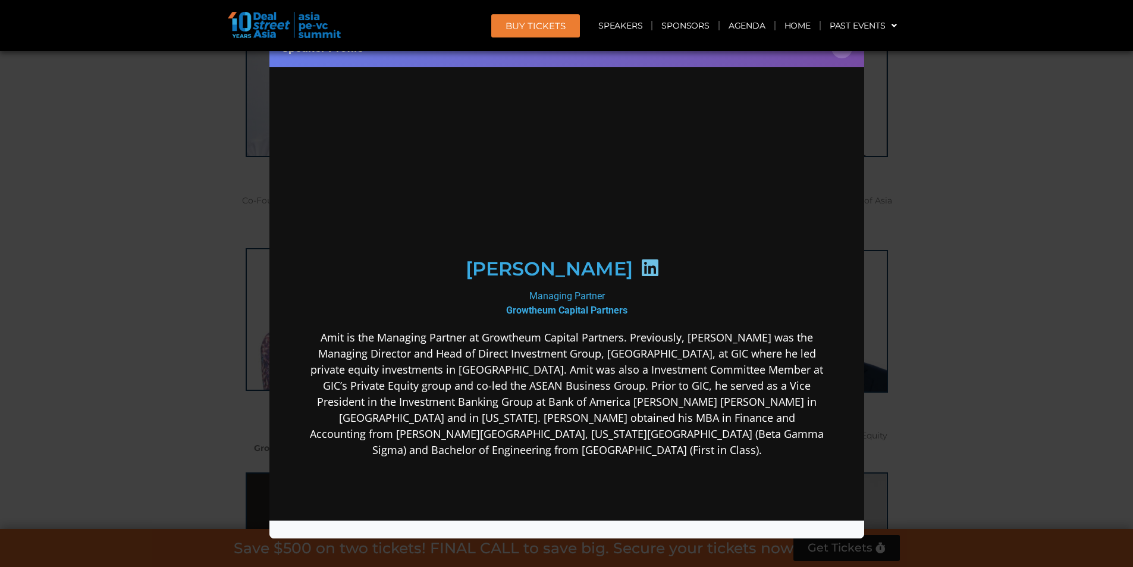
scroll to position [0, 0]
click at [992, 284] on div "Speaker Profile ×" at bounding box center [566, 283] width 1133 height 567
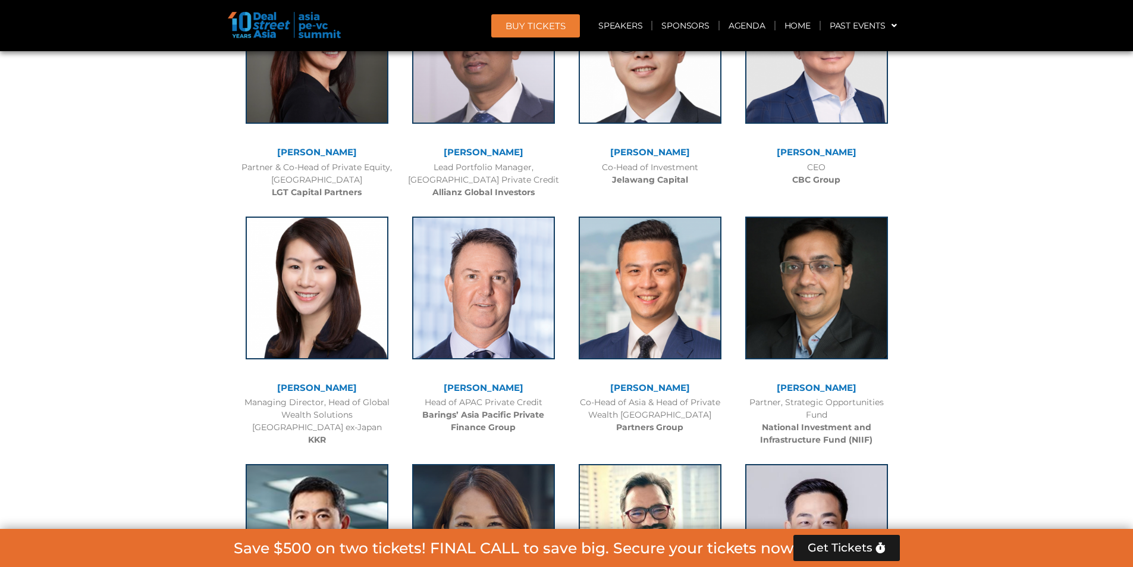
scroll to position [1964, 0]
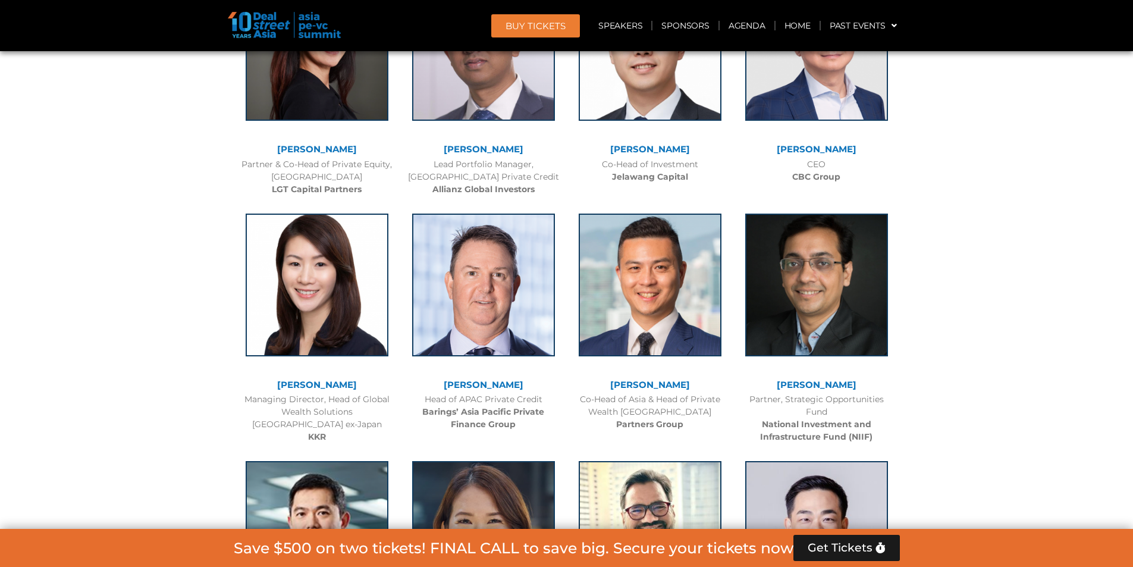
click at [656, 278] on img at bounding box center [650, 283] width 143 height 143
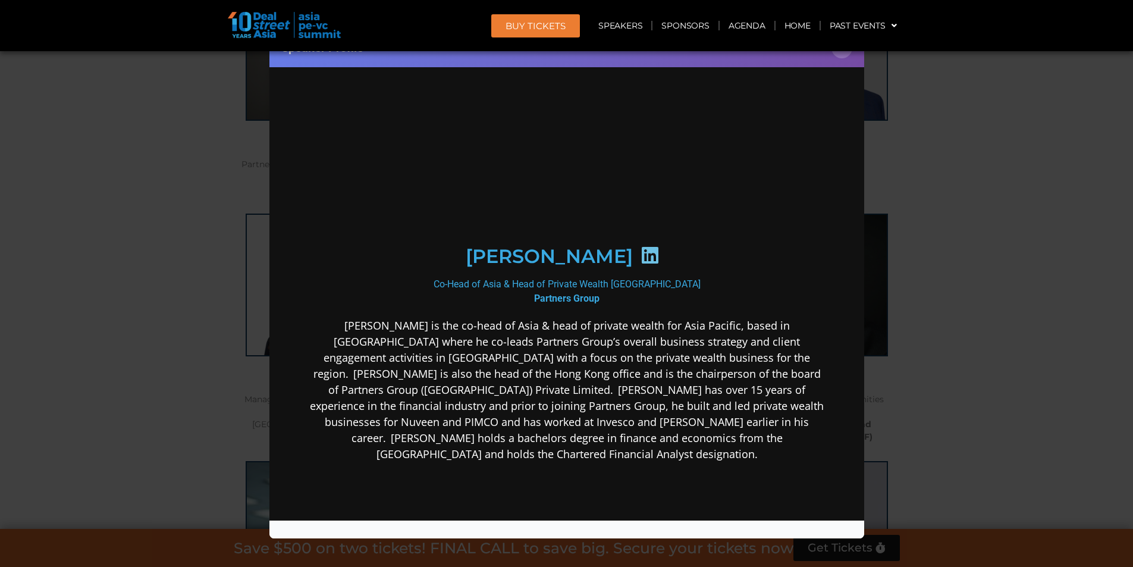
scroll to position [0, 0]
click at [943, 271] on div "Speaker Profile ×" at bounding box center [566, 283] width 1133 height 567
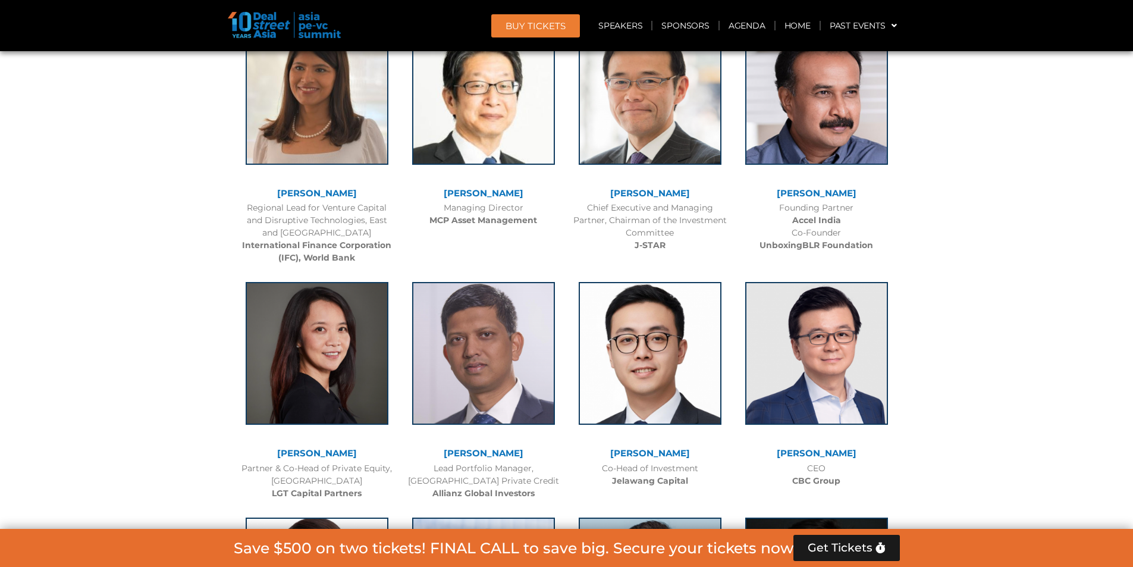
scroll to position [1607, 0]
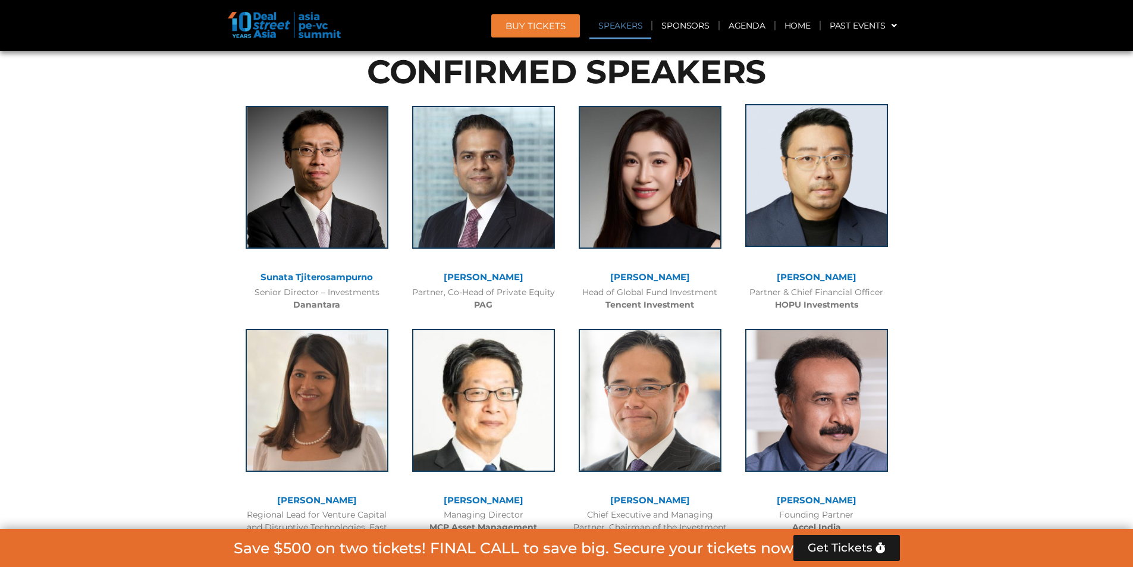
scroll to position [1369, 0]
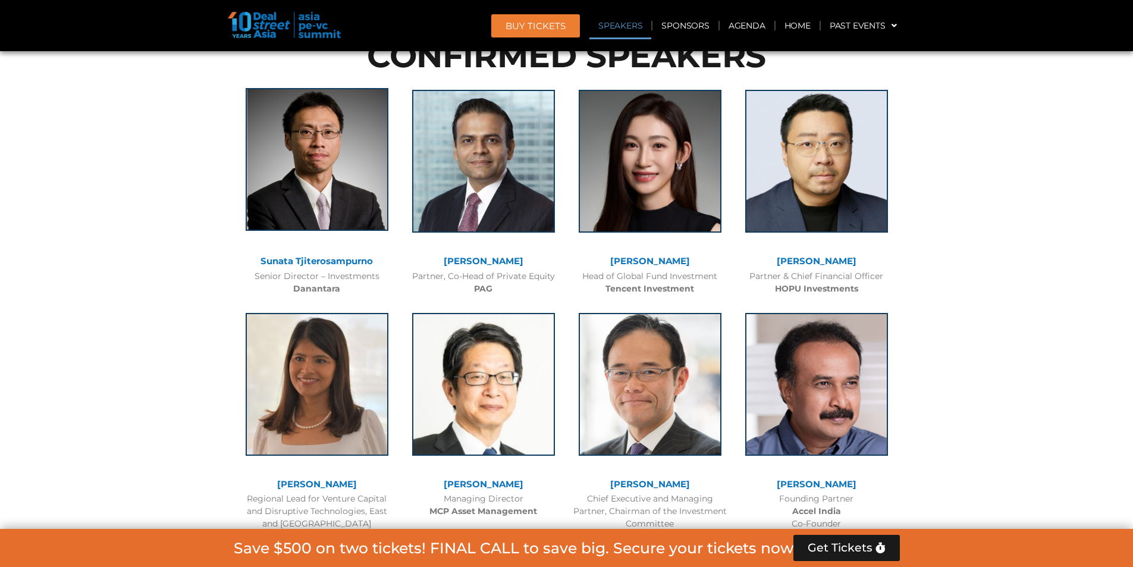
click at [303, 176] on img at bounding box center [317, 159] width 143 height 143
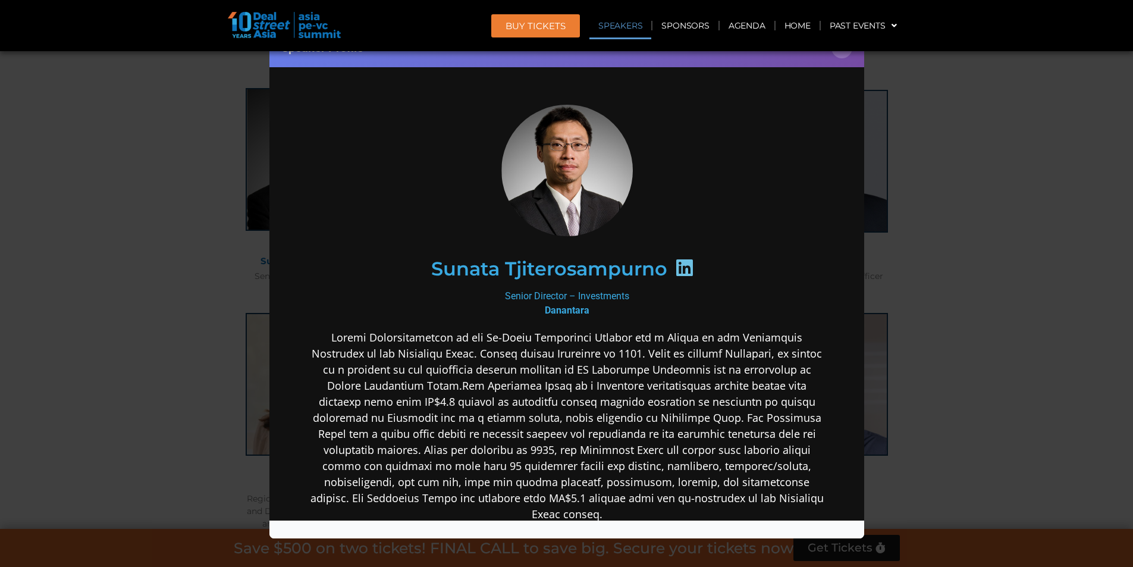
scroll to position [59, 0]
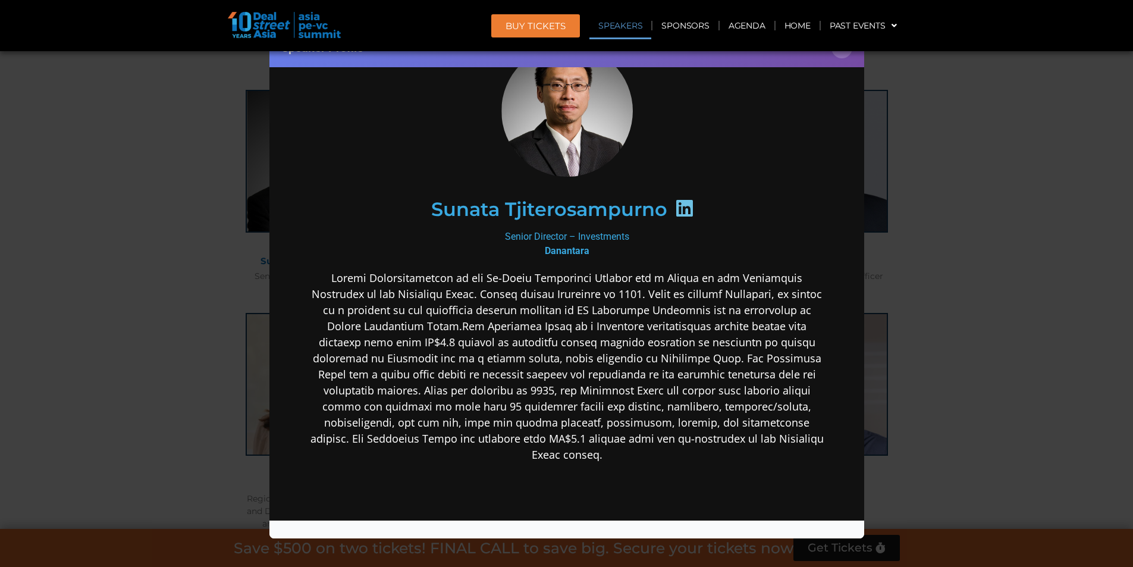
click at [955, 214] on div "Speaker Profile ×" at bounding box center [566, 283] width 1133 height 567
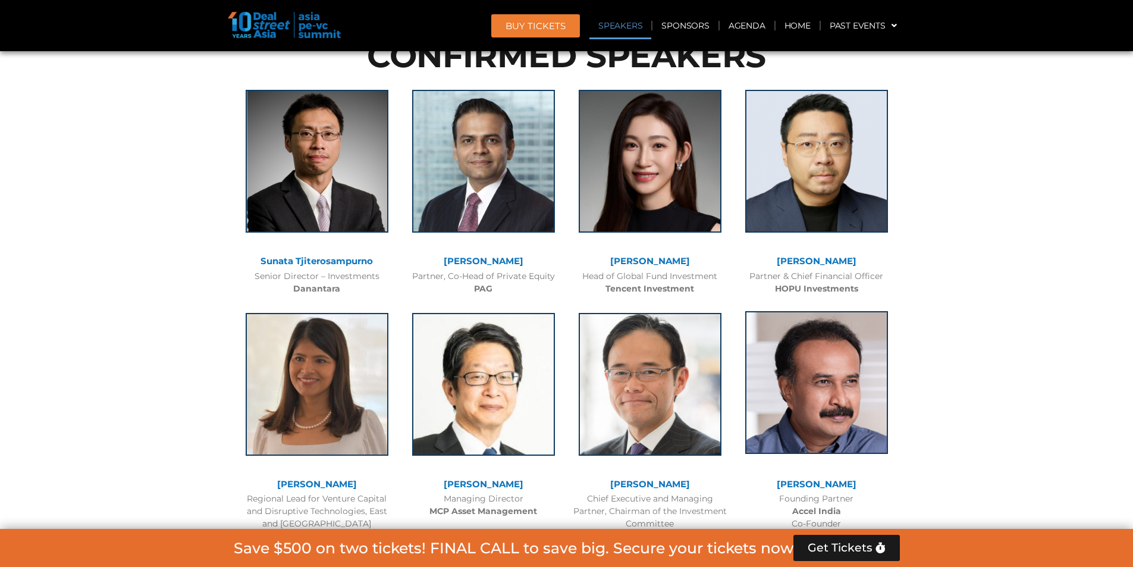
click at [804, 358] on img at bounding box center [816, 382] width 143 height 143
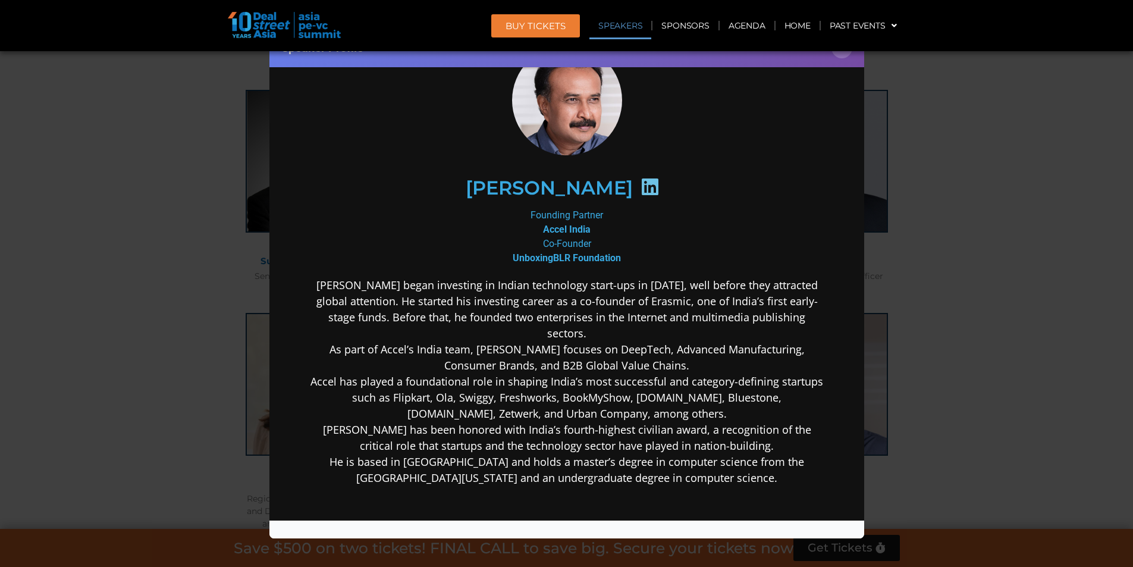
click at [1018, 240] on div "Speaker Profile ×" at bounding box center [566, 283] width 1133 height 567
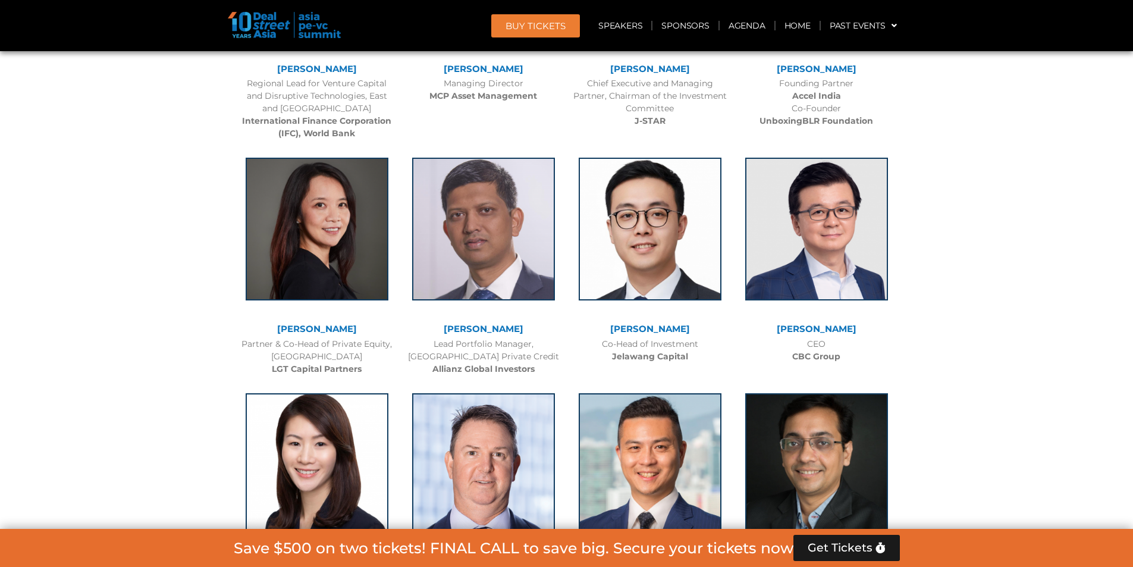
scroll to position [1786, 0]
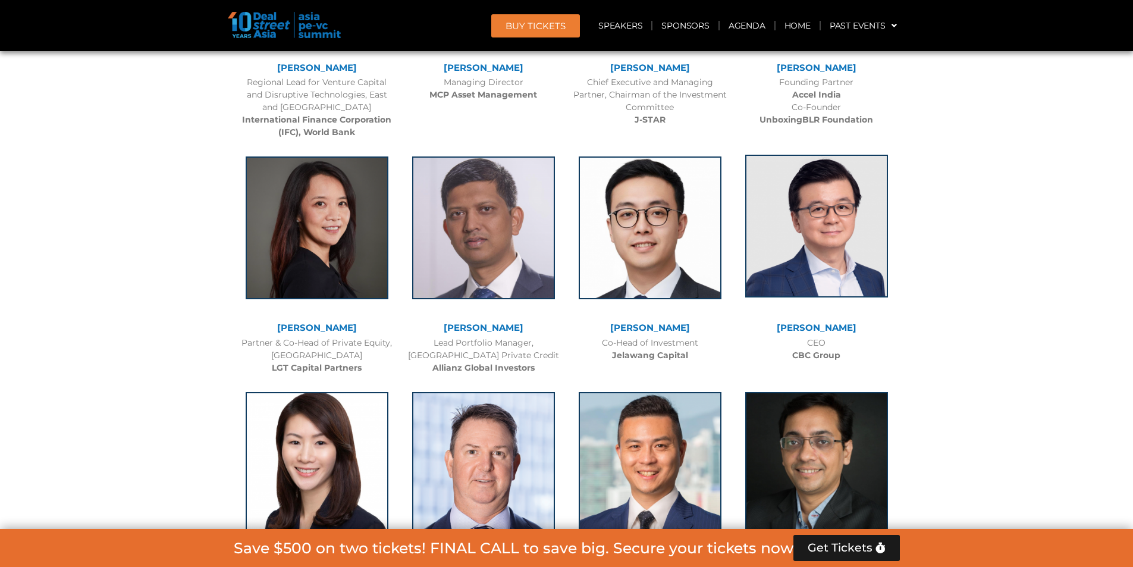
click at [869, 237] on img at bounding box center [816, 226] width 143 height 143
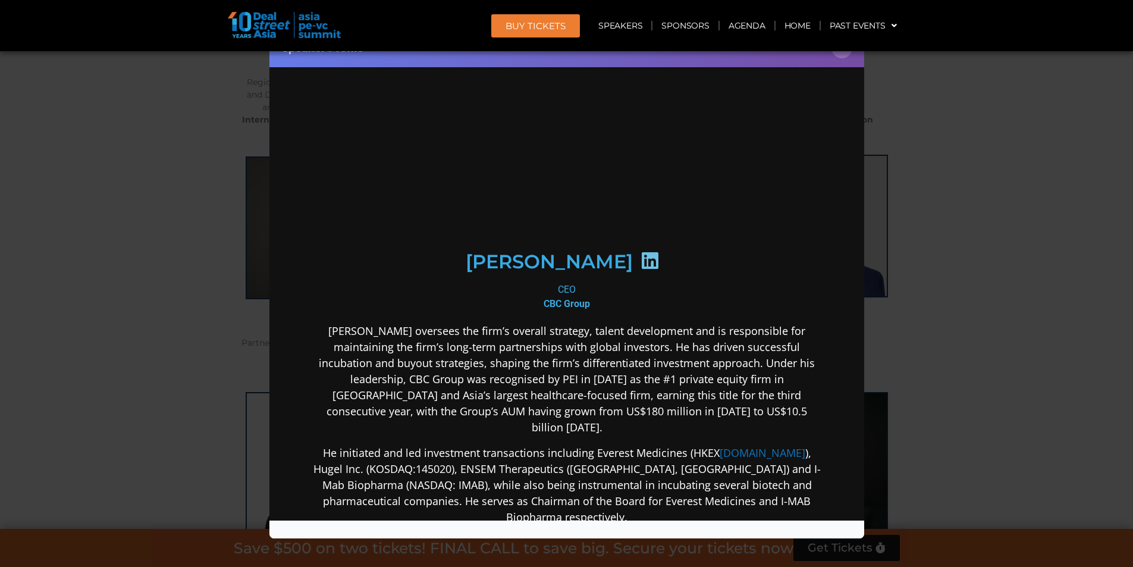
scroll to position [0, 0]
click at [640, 262] on icon at bounding box center [649, 259] width 19 height 19
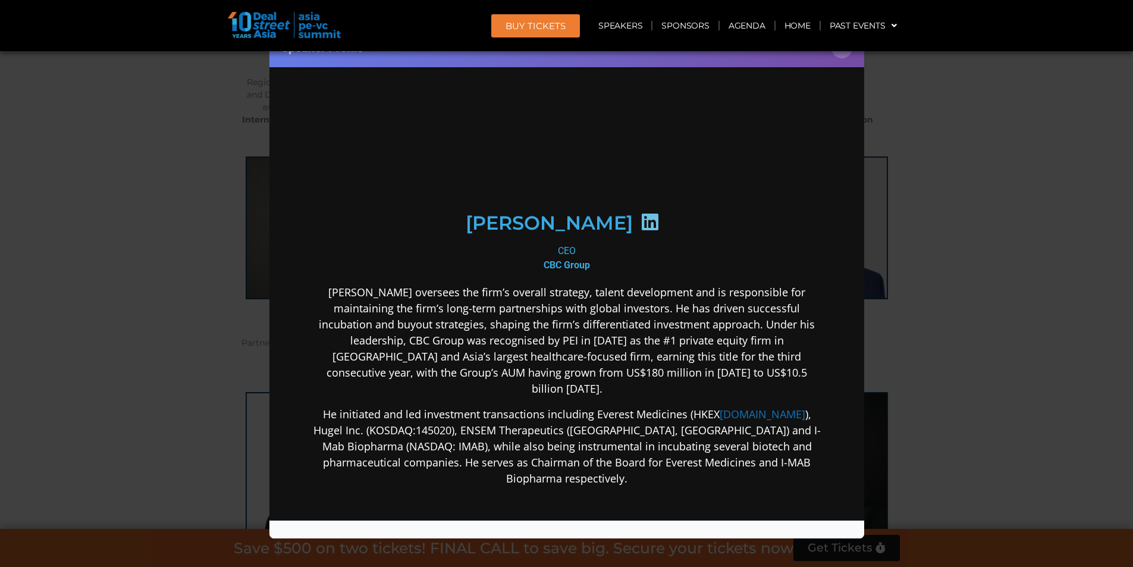
scroll to position [59, 0]
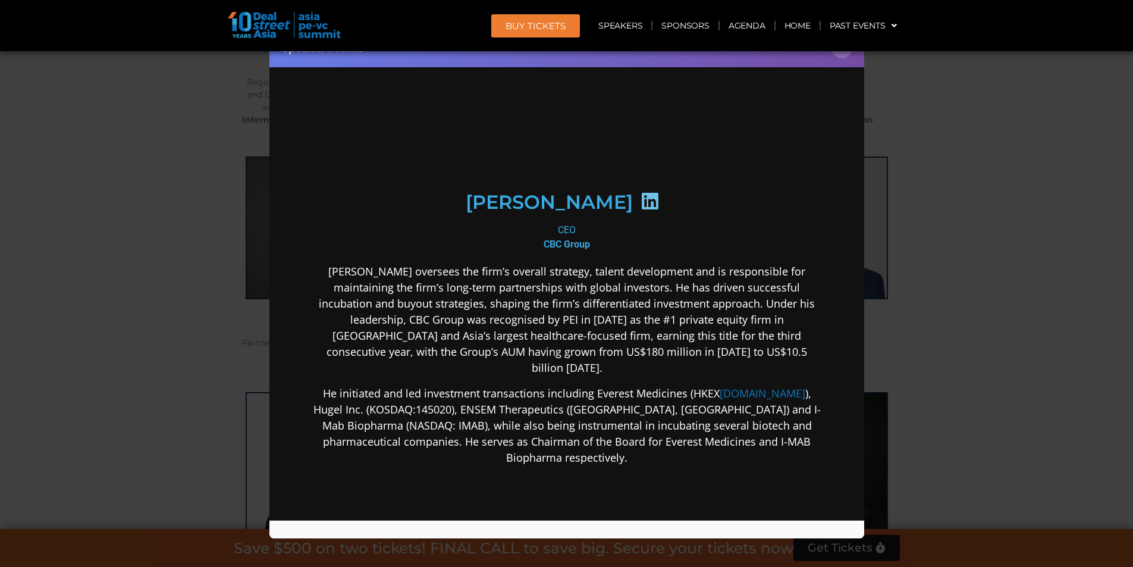
click at [1021, 154] on div "Speaker Profile ×" at bounding box center [566, 283] width 1133 height 567
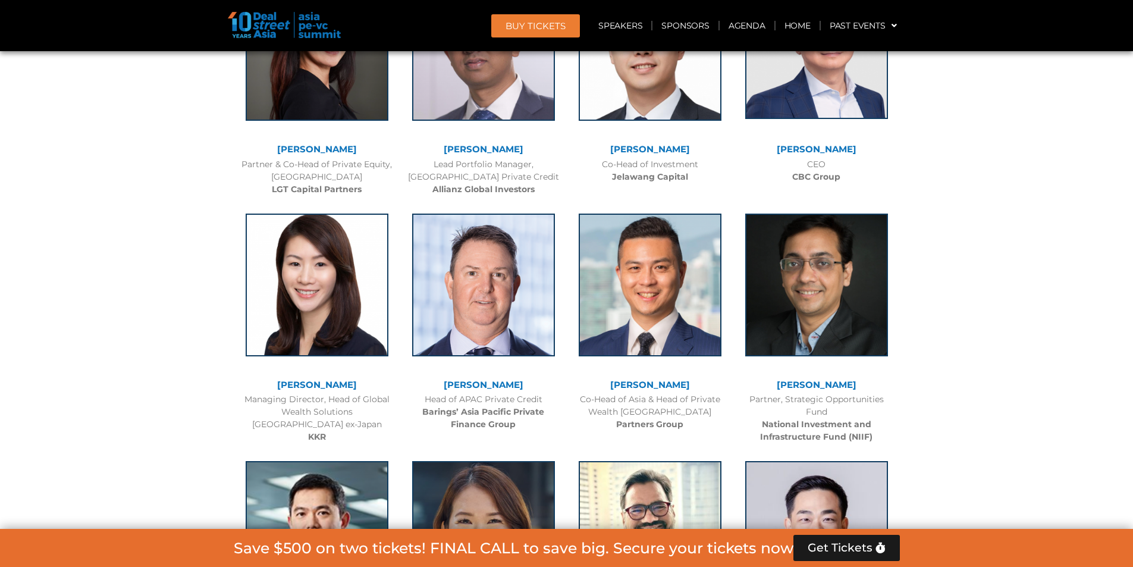
click at [831, 118] on img at bounding box center [816, 47] width 143 height 143
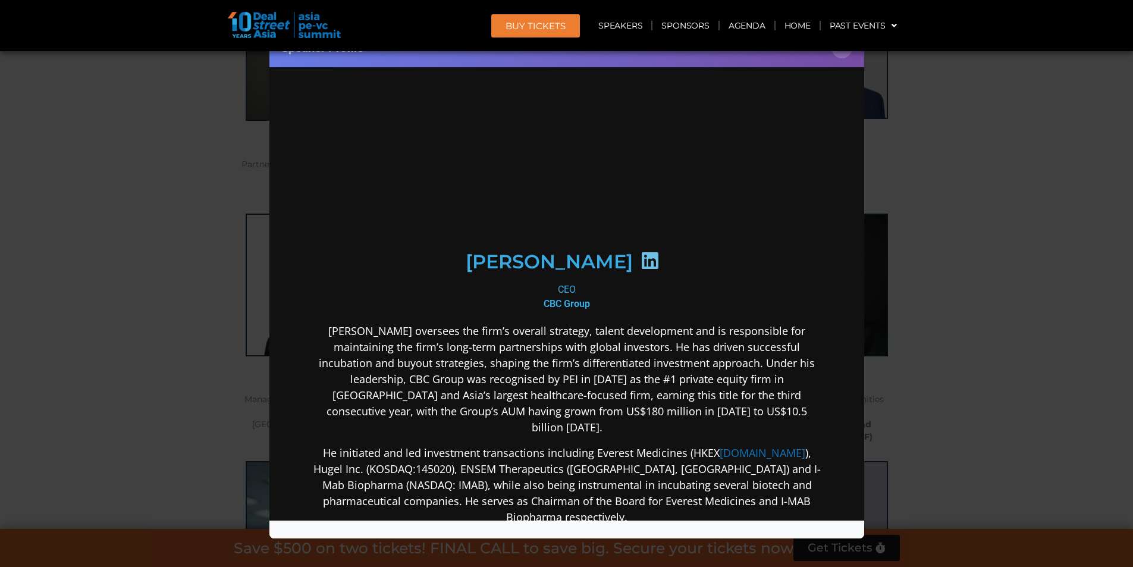
scroll to position [0, 0]
